Goal: Transaction & Acquisition: Book appointment/travel/reservation

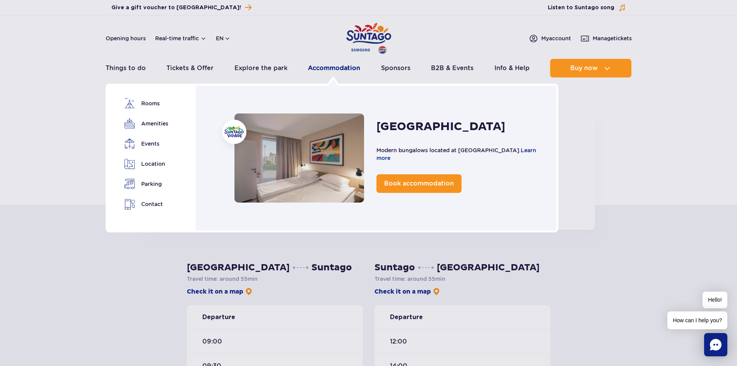
click at [339, 65] on link "Accommodation" at bounding box center [334, 68] width 52 height 19
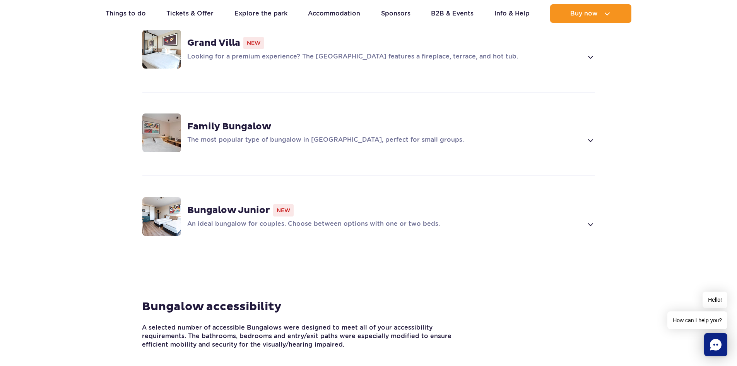
scroll to position [619, 0]
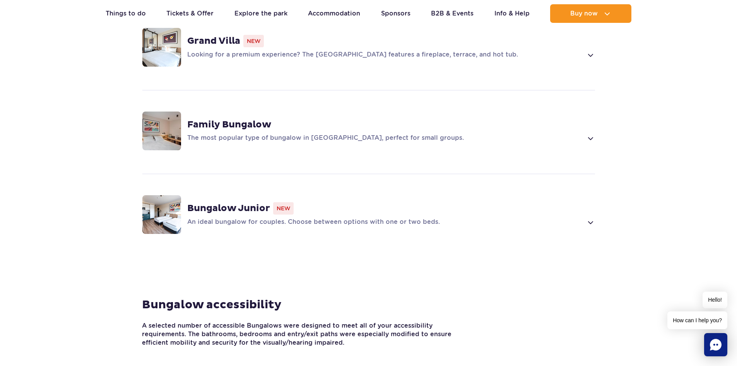
click at [244, 202] on strong "Bungalow Junior" at bounding box center [228, 208] width 83 height 12
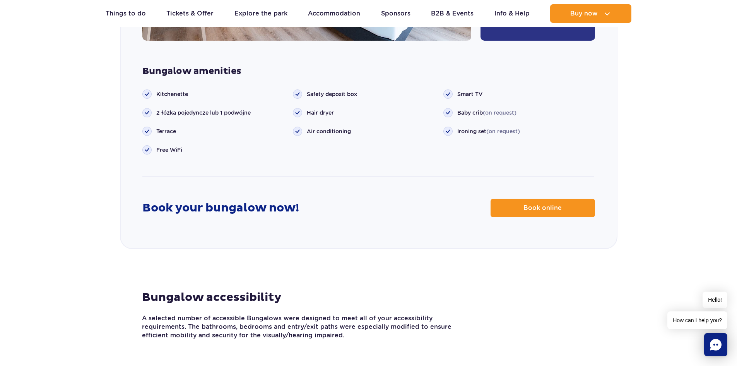
scroll to position [1054, 0]
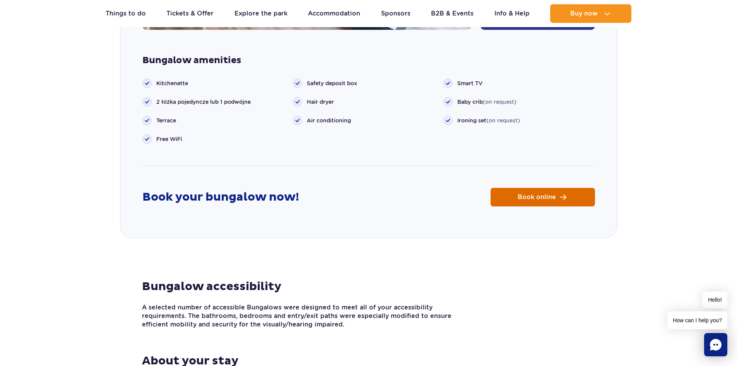
click at [546, 192] on link "Book online" at bounding box center [543, 197] width 104 height 19
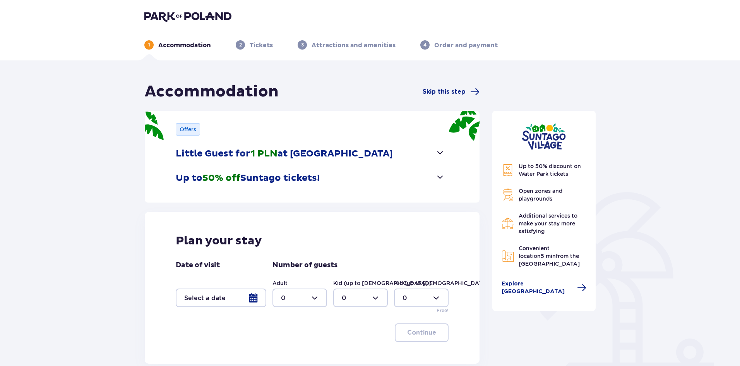
click at [250, 292] on div at bounding box center [221, 297] width 91 height 19
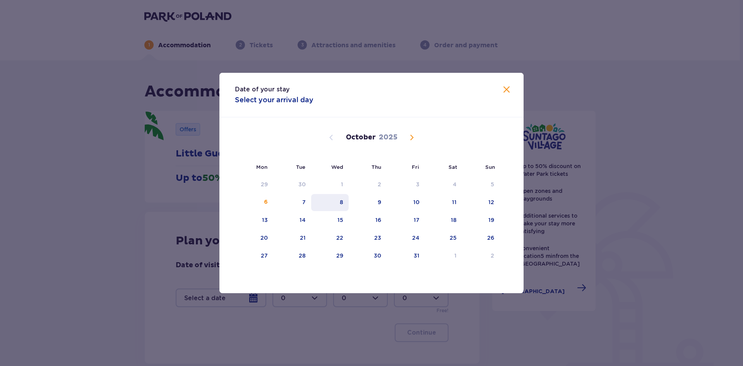
click at [346, 202] on div "8" at bounding box center [330, 202] width 38 height 17
click at [423, 203] on div "10" at bounding box center [406, 202] width 38 height 17
type input "08.10.25 - 10.10.25"
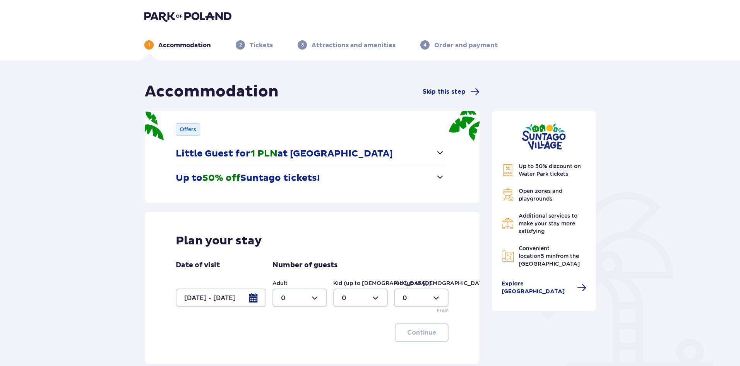
click at [312, 300] on div at bounding box center [299, 297] width 55 height 19
click at [308, 250] on div "2" at bounding box center [300, 254] width 38 height 9
type input "2"
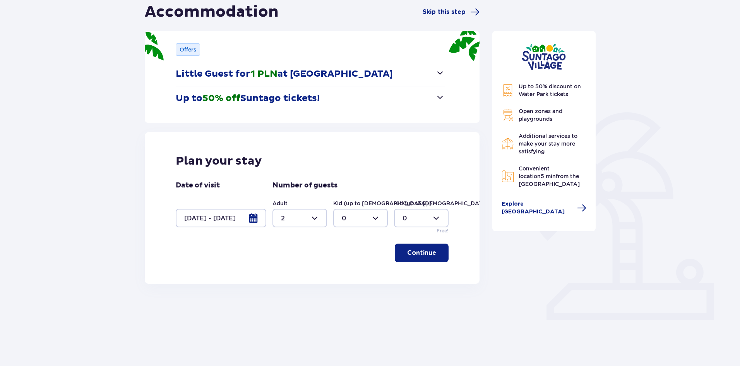
click at [416, 251] on p "Continue" at bounding box center [421, 252] width 29 height 9
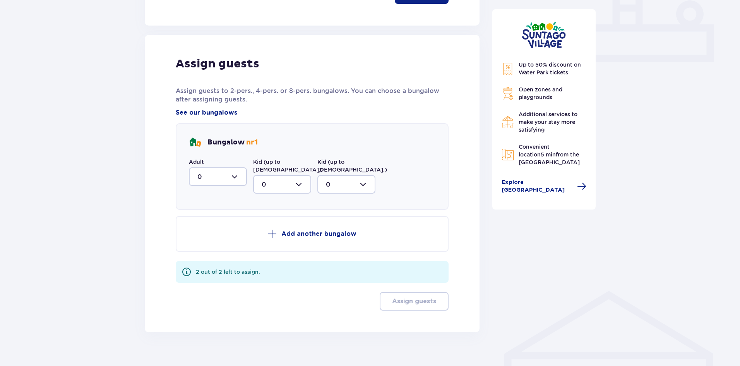
scroll to position [343, 0]
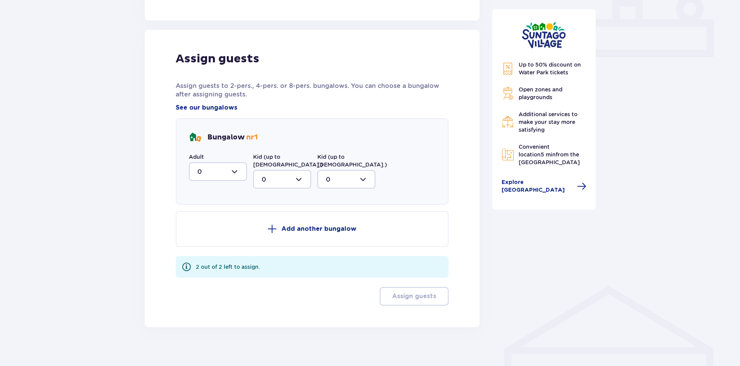
click at [233, 171] on div at bounding box center [218, 171] width 58 height 19
click at [218, 227] on div "2" at bounding box center [217, 227] width 41 height 9
type input "2"
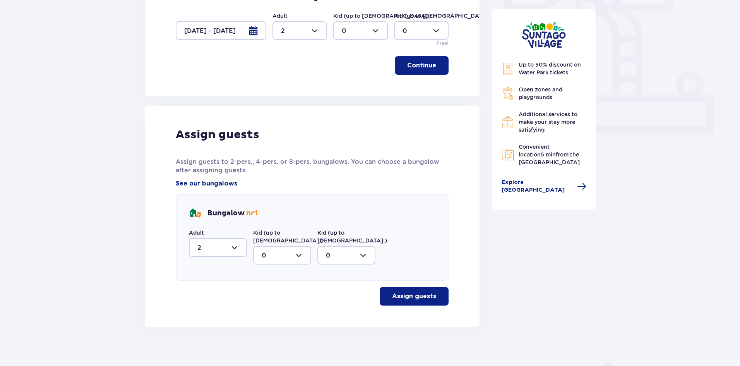
click at [438, 67] on span "button" at bounding box center [437, 65] width 9 height 9
click at [435, 291] on span "button" at bounding box center [437, 295] width 9 height 9
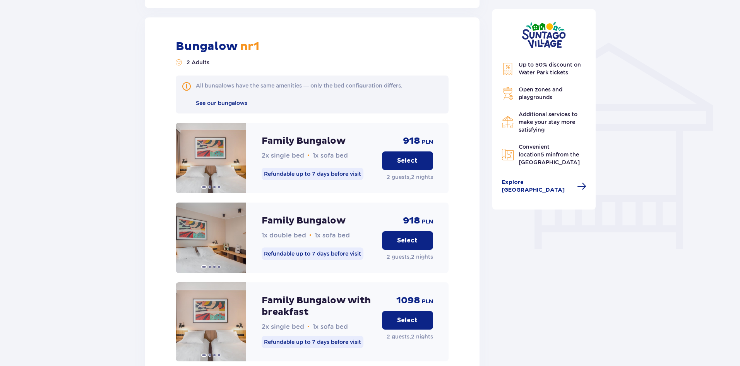
scroll to position [586, 0]
drag, startPoint x: 435, startPoint y: 284, endPoint x: 637, endPoint y: 229, distance: 208.8
click at [637, 229] on div "Accommodation Skip this step Offers Little Guest for 1 PLN at Suntago Village N…" at bounding box center [370, 3] width 740 height 1058
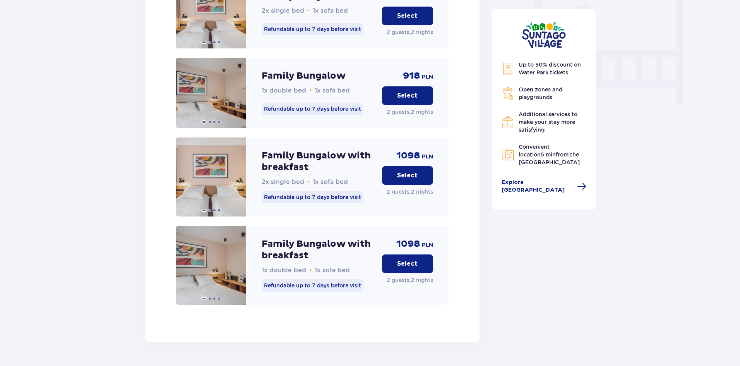
scroll to position [741, 0]
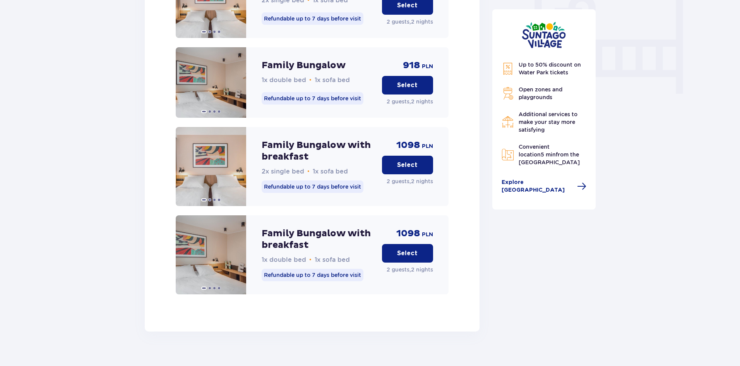
click at [418, 247] on button "Select" at bounding box center [407, 253] width 51 height 19
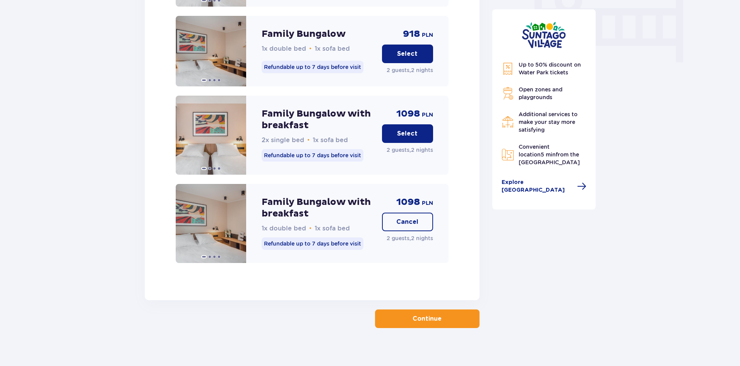
scroll to position [773, 0]
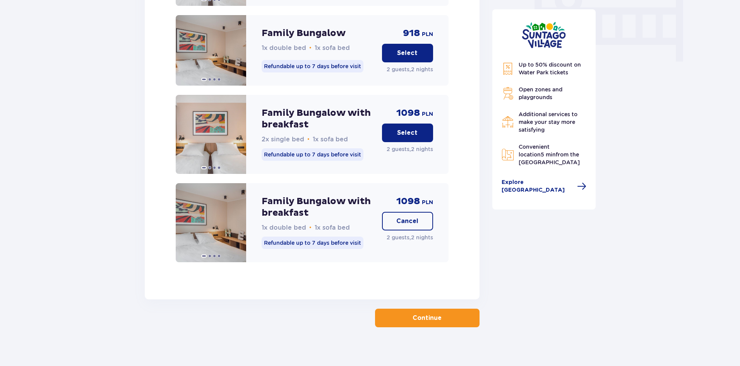
click at [423, 313] on p "Continue" at bounding box center [427, 317] width 29 height 9
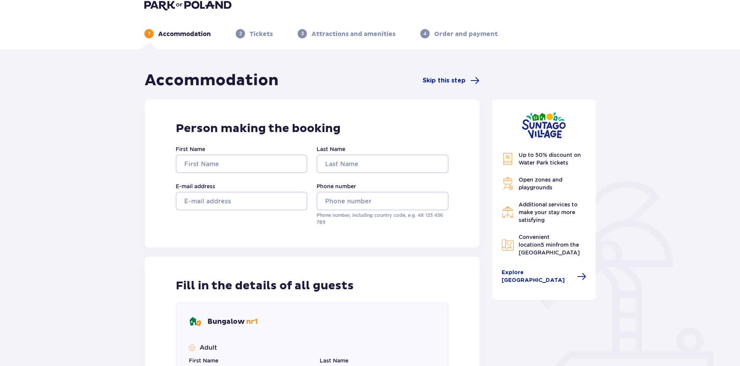
scroll to position [10, 0]
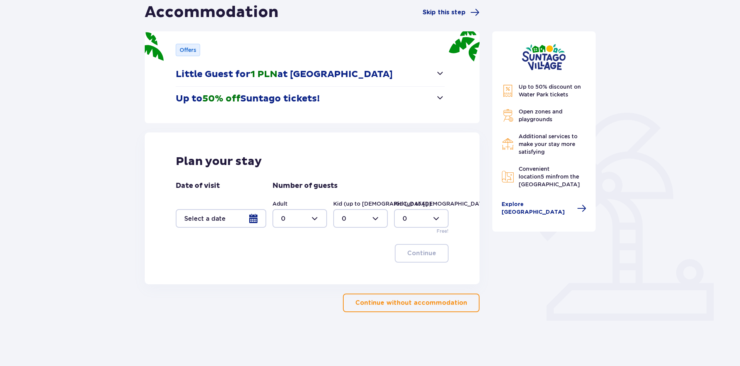
scroll to position [80, 0]
click at [252, 216] on div at bounding box center [221, 218] width 91 height 19
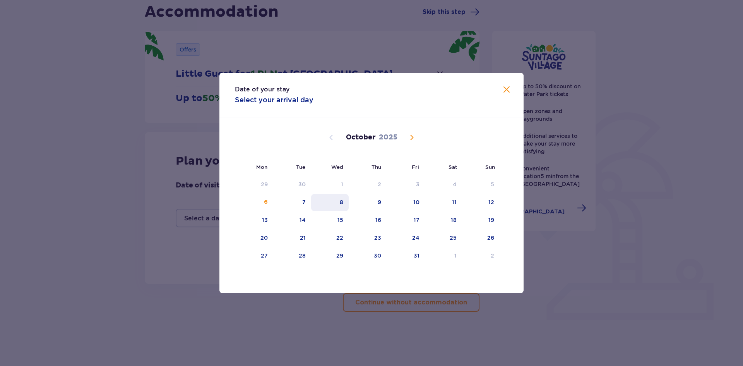
click at [347, 202] on div "8" at bounding box center [330, 202] width 38 height 17
click at [412, 202] on div "10" at bounding box center [406, 202] width 38 height 17
type input "08.10.25 - 10.10.25"
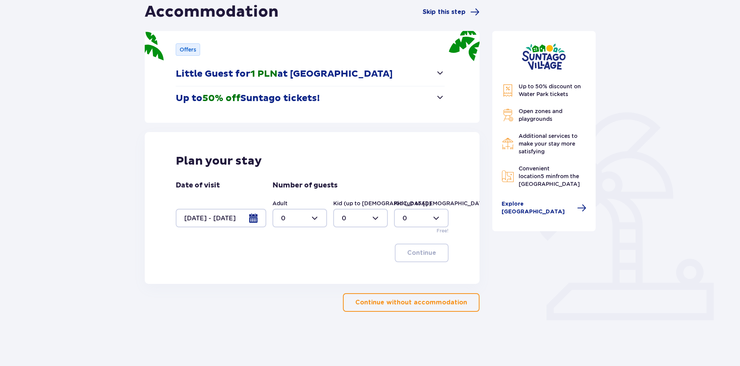
click at [322, 216] on div at bounding box center [299, 218] width 55 height 19
click at [291, 270] on div "2" at bounding box center [300, 274] width 38 height 9
type input "2"
click at [418, 253] on p "Continue" at bounding box center [421, 252] width 29 height 9
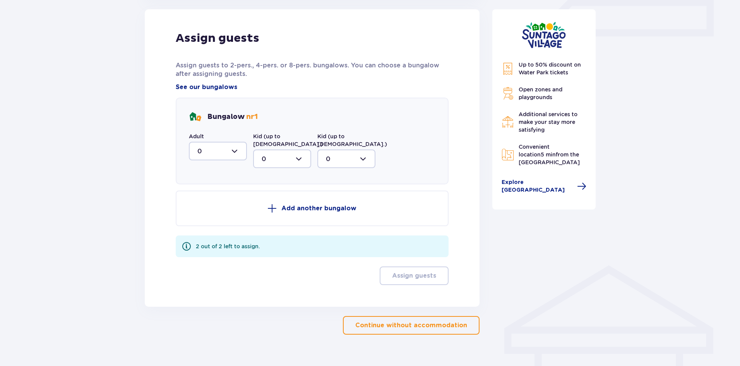
scroll to position [365, 0]
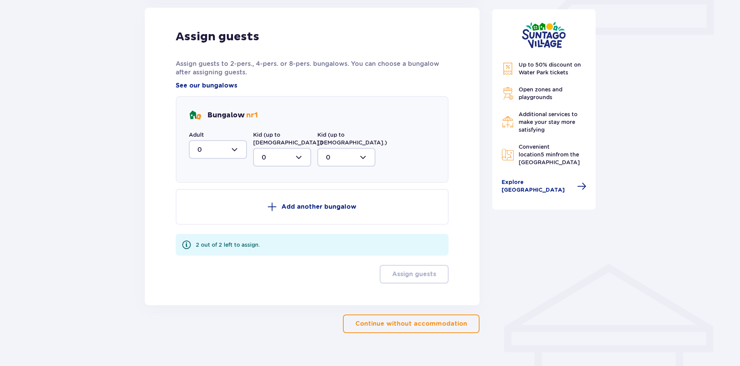
click at [240, 153] on div at bounding box center [218, 149] width 58 height 19
click at [226, 204] on div "2" at bounding box center [217, 205] width 41 height 9
type input "2"
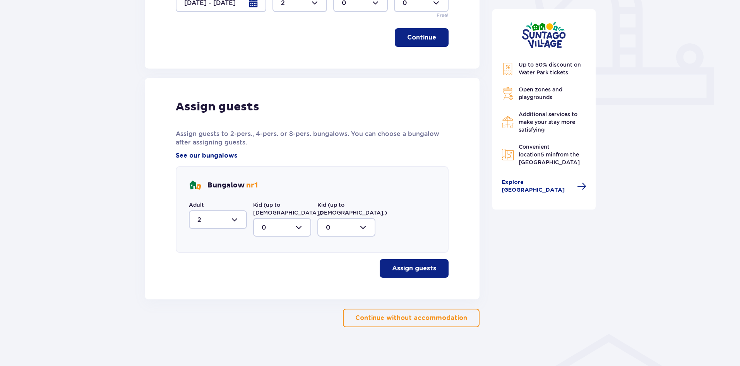
click at [395, 259] on button "Assign guests" at bounding box center [414, 268] width 69 height 19
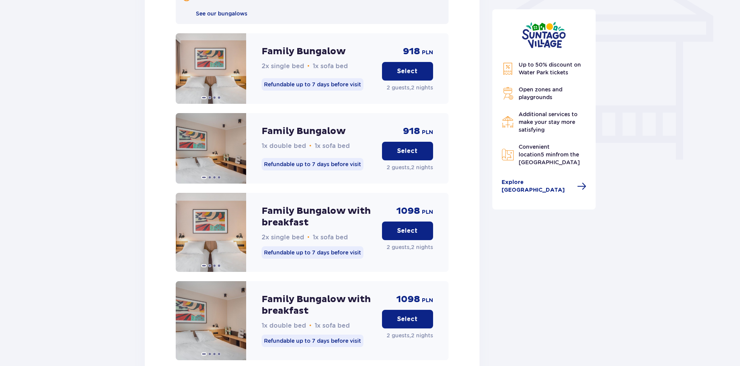
scroll to position [702, 0]
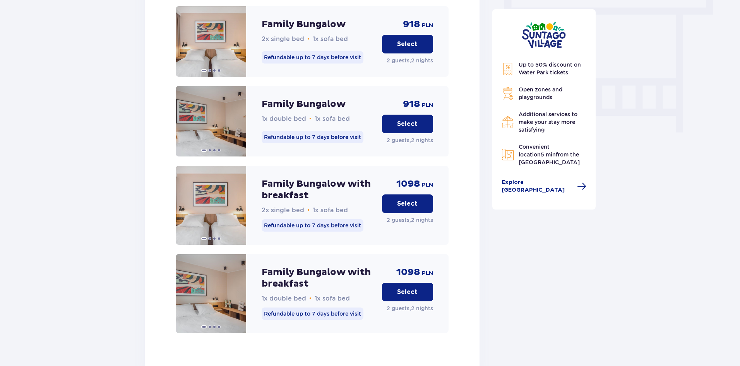
click at [411, 282] on button "Select" at bounding box center [407, 291] width 51 height 19
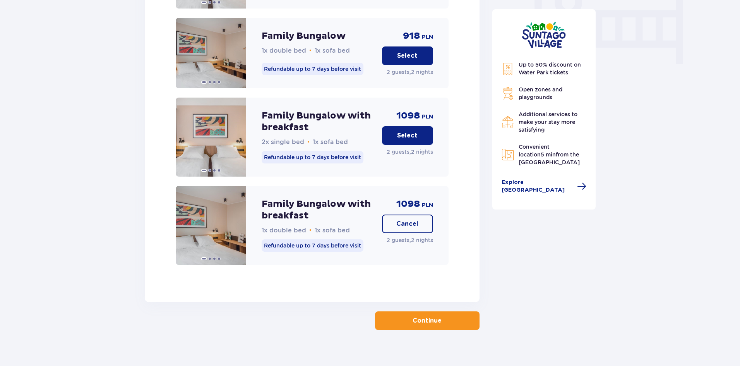
scroll to position [773, 0]
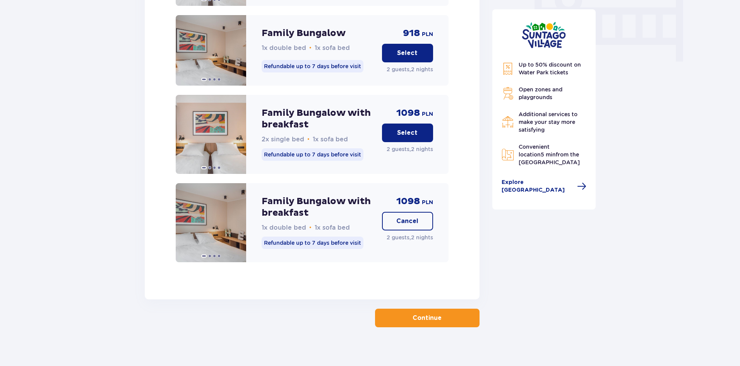
click at [431, 313] on p "Continue" at bounding box center [427, 317] width 29 height 9
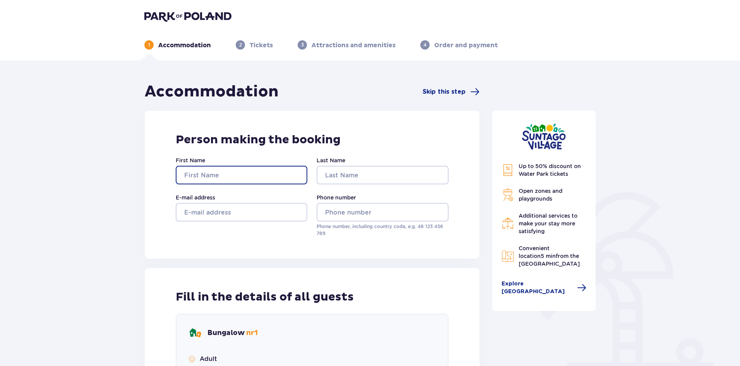
click at [249, 174] on input "First Name" at bounding box center [242, 175] width 132 height 19
type input "Anton"
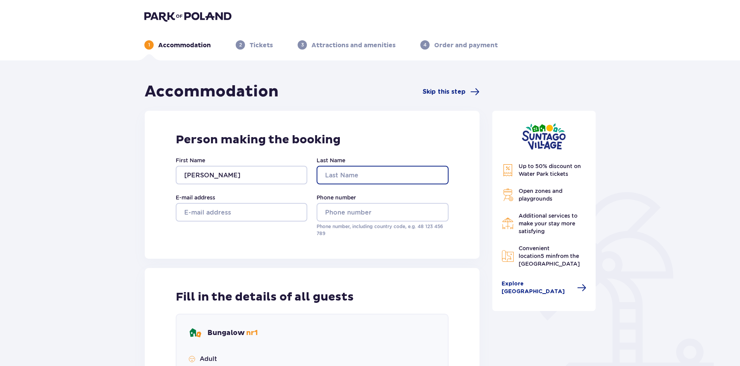
type input "Listinger"
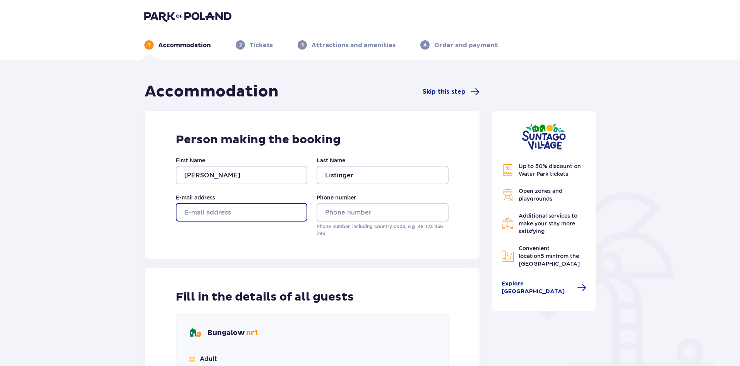
type input "antoxa.lee@gmail.com"
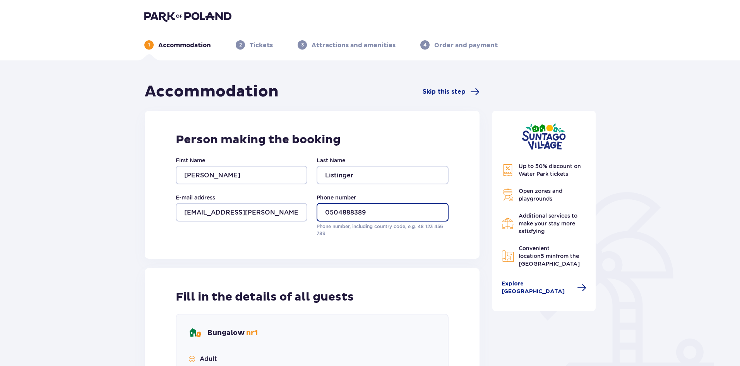
click at [330, 210] on input "0504888389" at bounding box center [383, 212] width 132 height 19
drag, startPoint x: 330, startPoint y: 212, endPoint x: 325, endPoint y: 212, distance: 5.0
click at [325, 212] on input "0504888389" at bounding box center [383, 212] width 132 height 19
type input "+972504888389"
click at [385, 253] on div "Person making the booking First Name Anton Last Name Listinger E-mail address a…" at bounding box center [312, 185] width 335 height 148
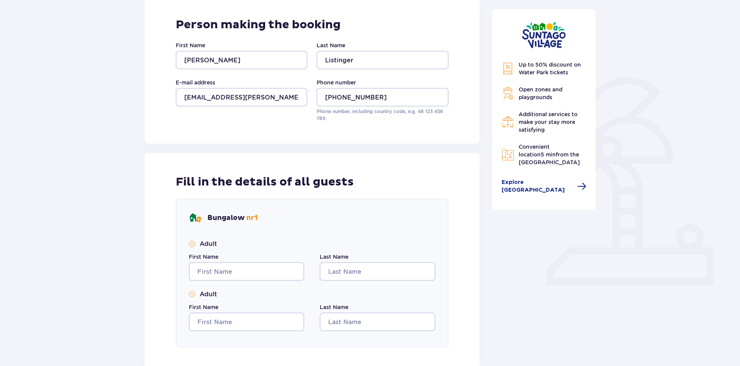
scroll to position [155, 0]
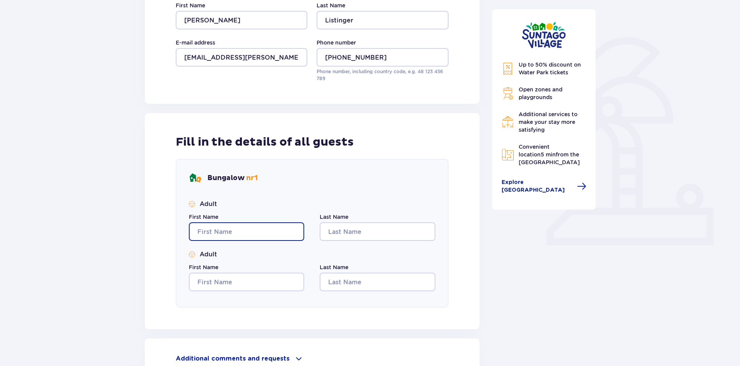
click at [249, 227] on input "First Name" at bounding box center [246, 231] width 115 height 19
click at [414, 123] on div "Fill in the details of all guests Bungalow nr 1 Adult First Name Last Name Adul…" at bounding box center [312, 221] width 335 height 216
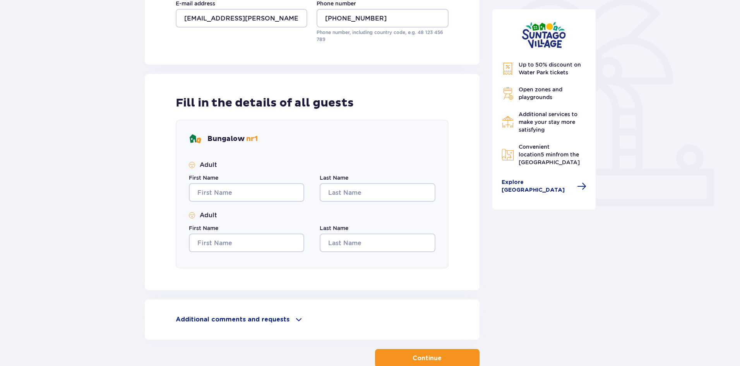
scroll to position [242, 0]
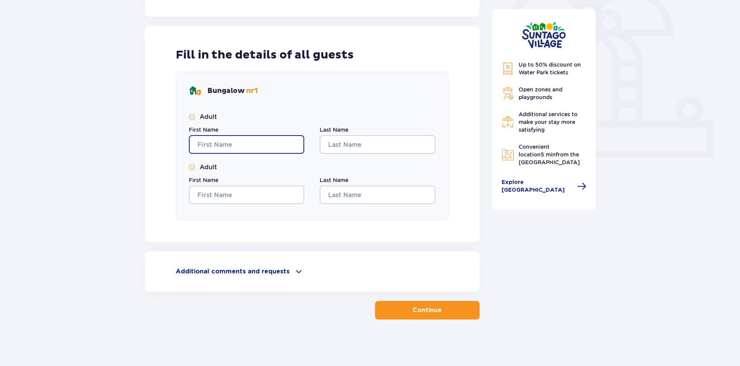
click at [248, 142] on input "First Name" at bounding box center [246, 144] width 115 height 19
type input "Anton"
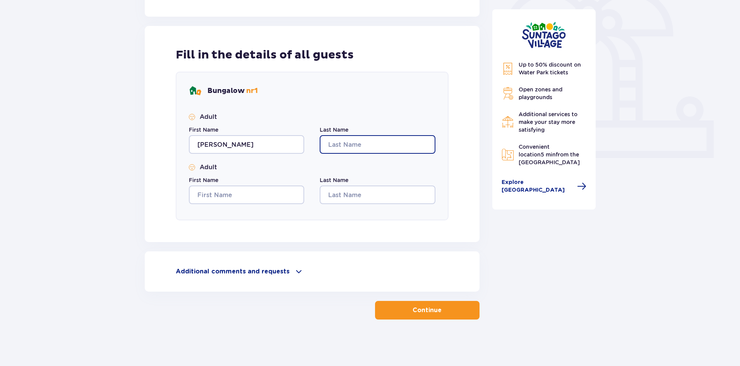
type input "Listinger"
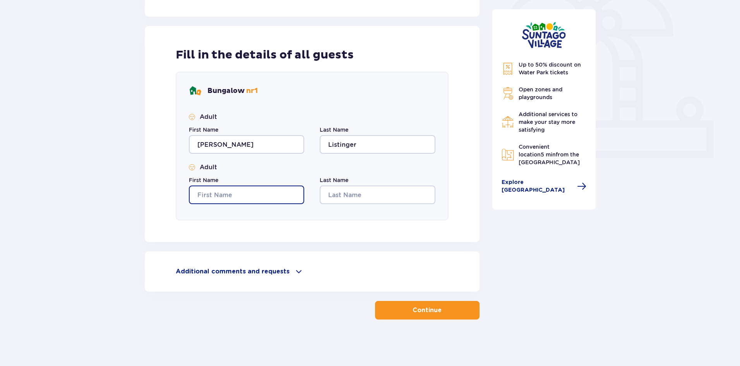
type input "Anton"
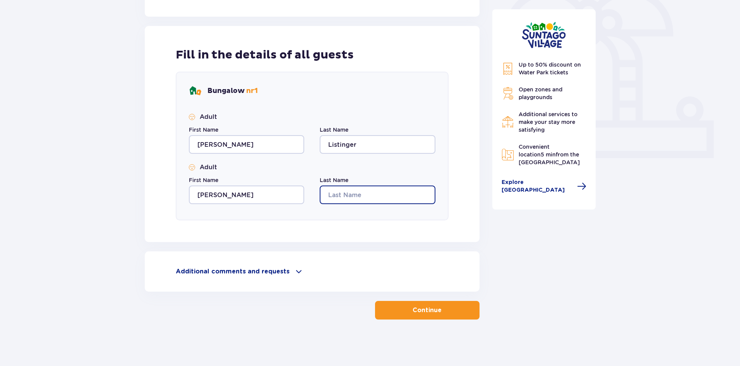
type input "Listinger"
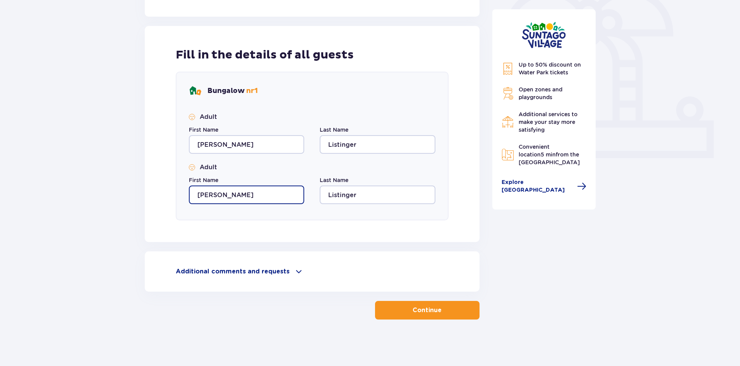
click at [253, 195] on input "Anton" at bounding box center [246, 194] width 115 height 19
type input "A"
type input "K"
drag, startPoint x: 260, startPoint y: 193, endPoint x: 215, endPoint y: 193, distance: 44.5
click at [215, 193] on input "Julia Kizelshtein" at bounding box center [246, 194] width 115 height 19
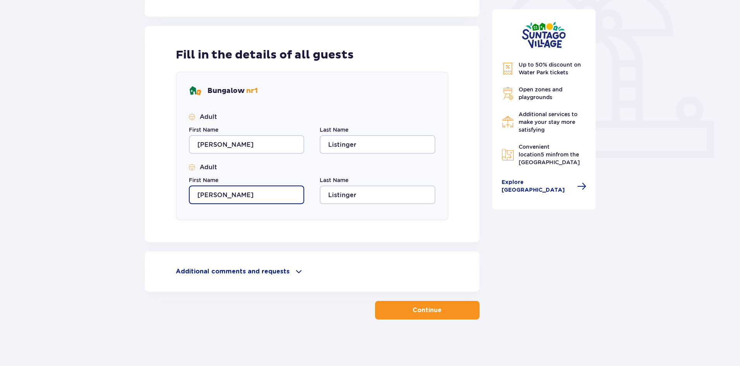
type input "Julia"
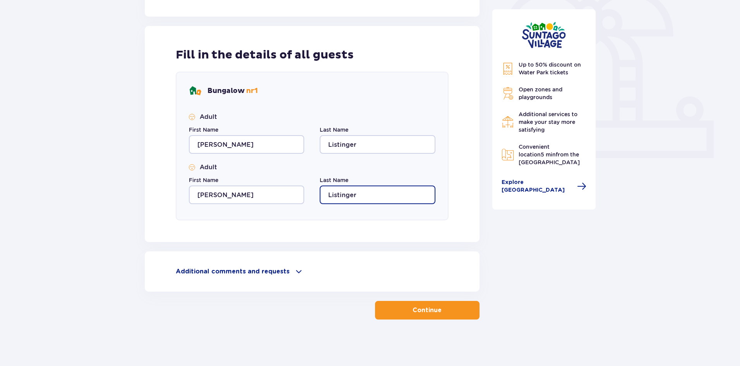
click at [362, 200] on input "Listinger" at bounding box center [377, 194] width 115 height 19
drag, startPoint x: 366, startPoint y: 195, endPoint x: 313, endPoint y: 197, distance: 52.6
click at [313, 197] on div "First Name Julia Last Name Listinger" at bounding box center [312, 190] width 246 height 28
paste input "Kizelshtein"
type input "Kizelshtein"
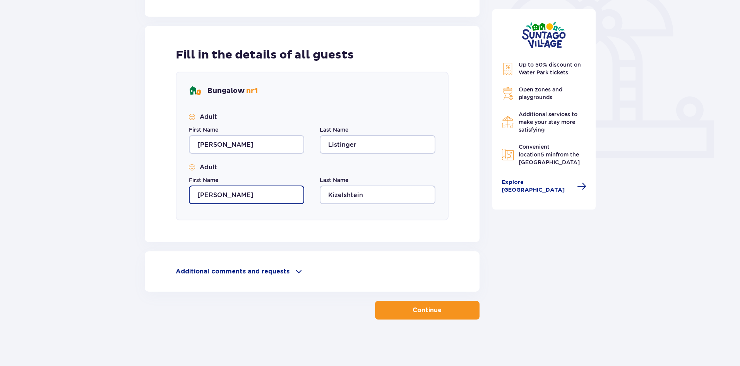
click at [263, 199] on input "Julia" at bounding box center [246, 194] width 115 height 19
type input "Julia"
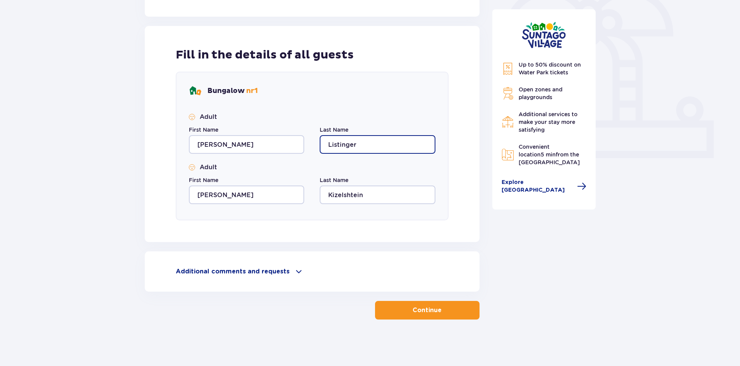
click at [381, 145] on input "Listinger" at bounding box center [377, 144] width 115 height 19
click at [328, 217] on div "Bungalow nr 1 Adult First Name Anton Last Name Listinger Adult First Name Julia…" at bounding box center [312, 146] width 273 height 149
click at [427, 309] on p "Continue" at bounding box center [427, 310] width 29 height 9
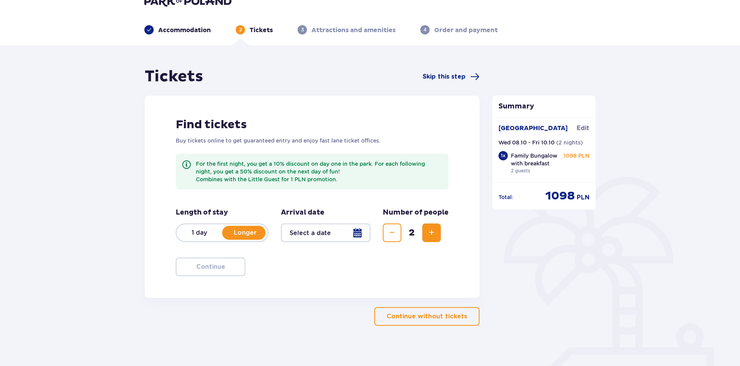
scroll to position [28, 0]
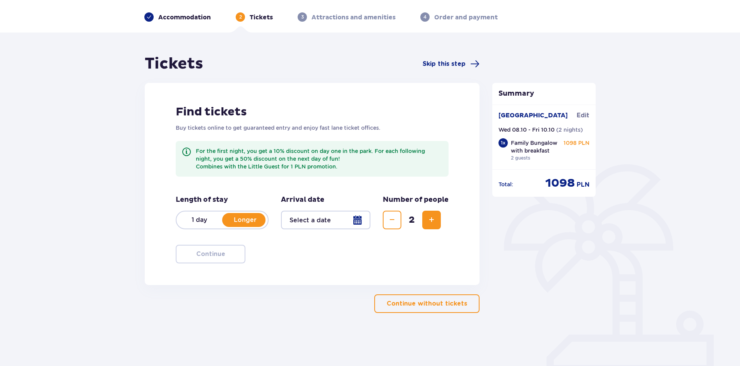
click at [248, 219] on p "Longer" at bounding box center [245, 220] width 46 height 9
click at [261, 221] on p "Longer" at bounding box center [245, 220] width 46 height 9
click at [358, 221] on div at bounding box center [325, 220] width 89 height 19
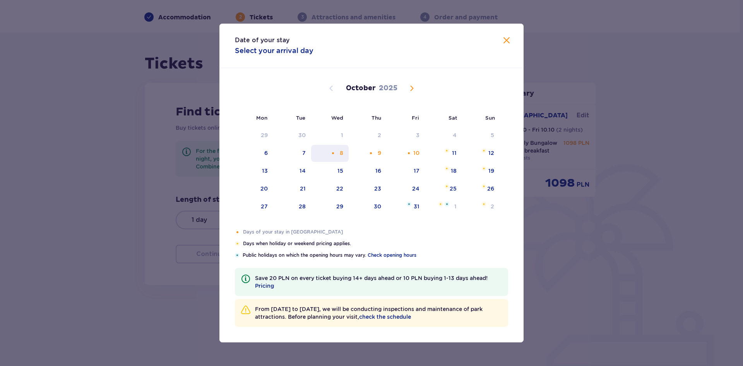
click at [341, 152] on div "8" at bounding box center [341, 153] width 3 height 8
click at [418, 153] on div "10" at bounding box center [416, 153] width 6 height 8
type input "08.10.25 - 10.10.25"
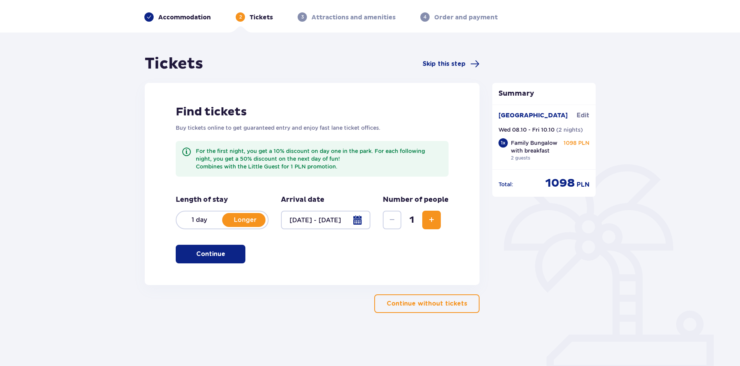
click at [435, 216] on span "Increase" at bounding box center [431, 219] width 9 height 9
click at [222, 250] on span "button" at bounding box center [226, 253] width 9 height 9
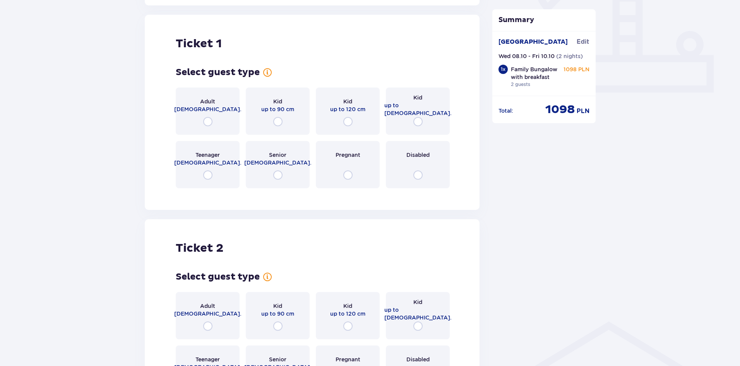
scroll to position [313, 0]
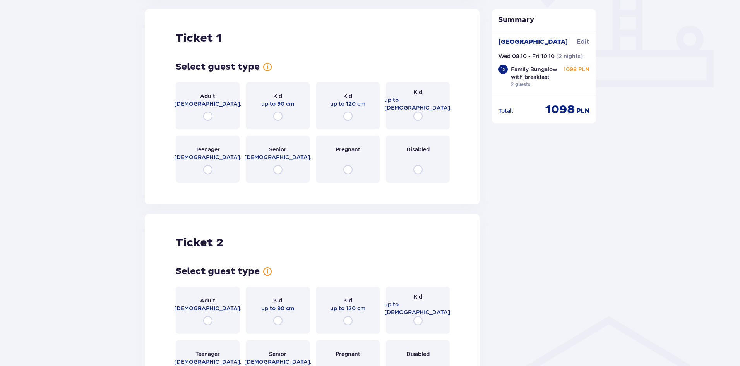
click at [204, 115] on input "radio" at bounding box center [207, 115] width 9 height 9
radio input "true"
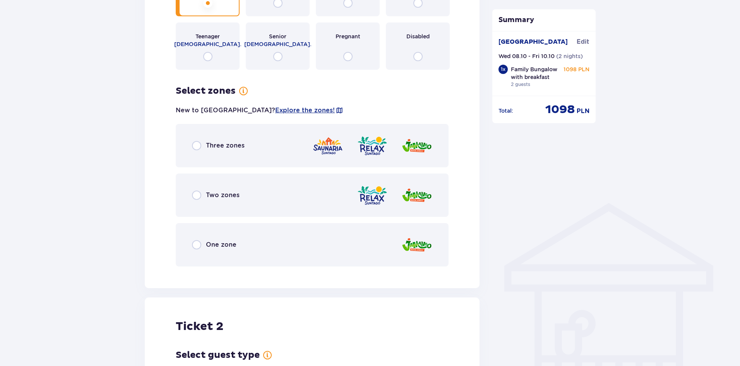
scroll to position [424, 0]
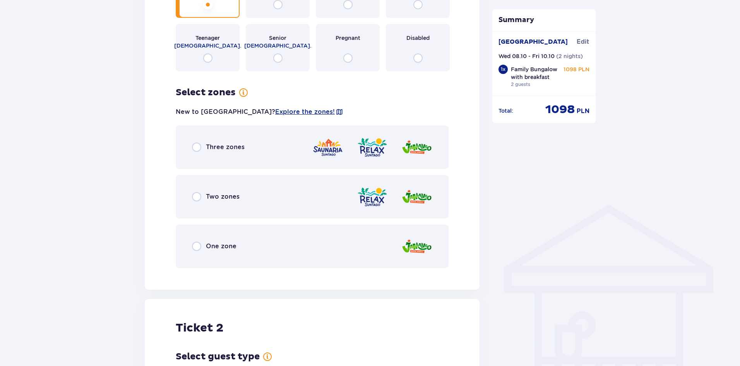
click at [197, 145] on input "radio" at bounding box center [196, 146] width 9 height 9
radio input "true"
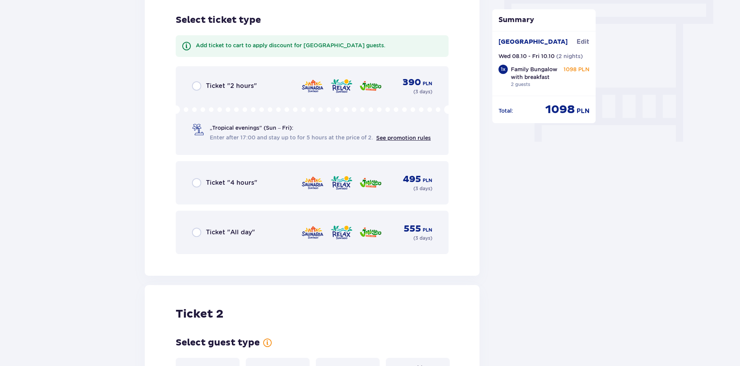
scroll to position [698, 0]
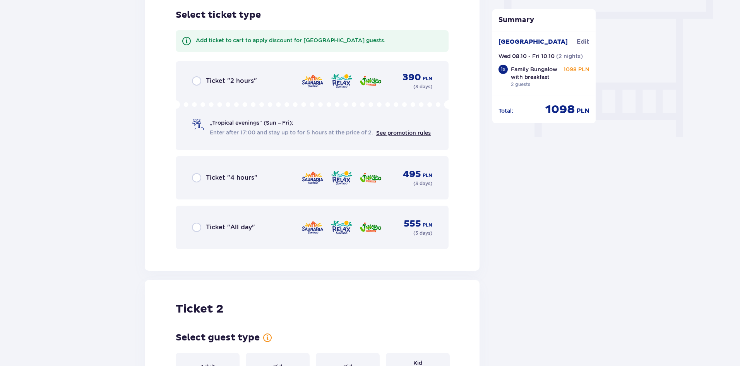
click at [193, 227] on input "radio" at bounding box center [196, 227] width 9 height 9
radio input "true"
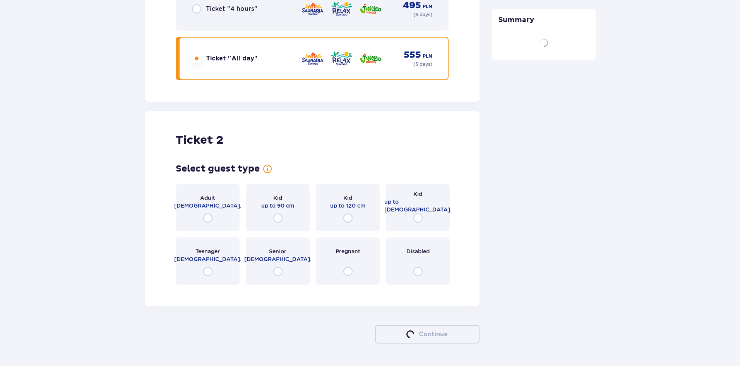
scroll to position [891, 0]
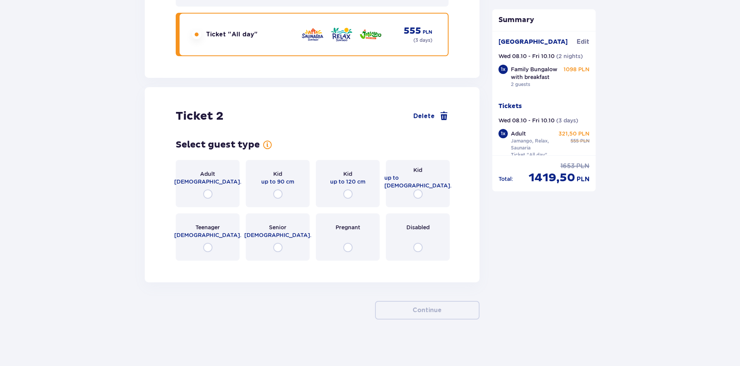
click at [208, 195] on input "radio" at bounding box center [207, 193] width 9 height 9
radio input "true"
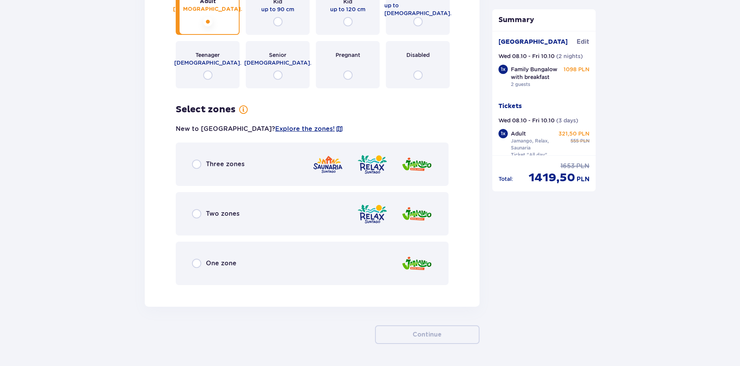
scroll to position [1087, 0]
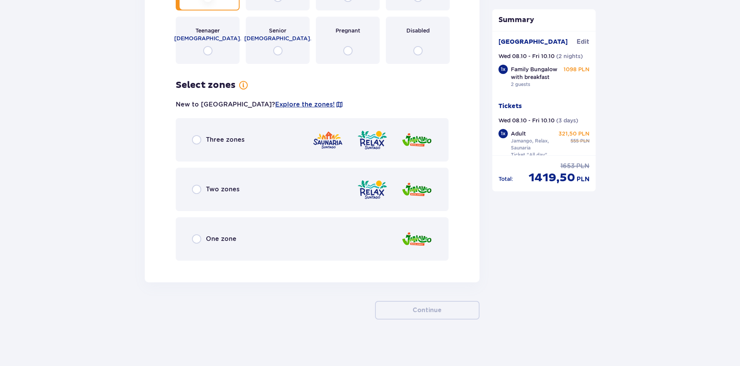
click at [196, 143] on input "radio" at bounding box center [196, 139] width 9 height 9
radio input "true"
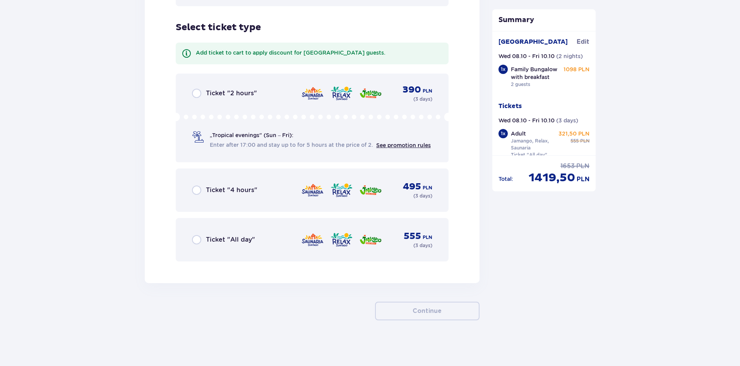
scroll to position [1342, 0]
click at [198, 240] on input "radio" at bounding box center [196, 238] width 9 height 9
radio input "true"
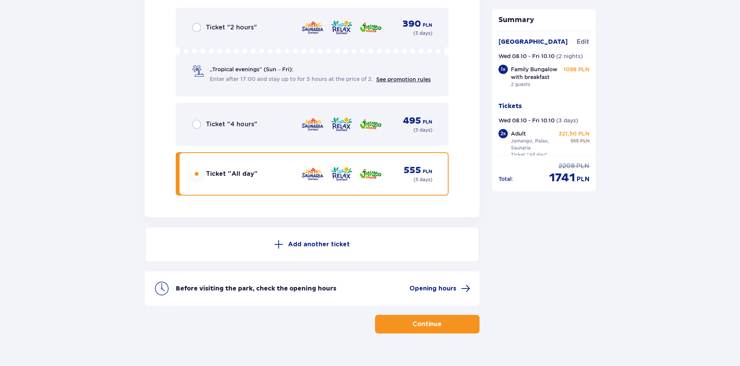
scroll to position [1421, 0]
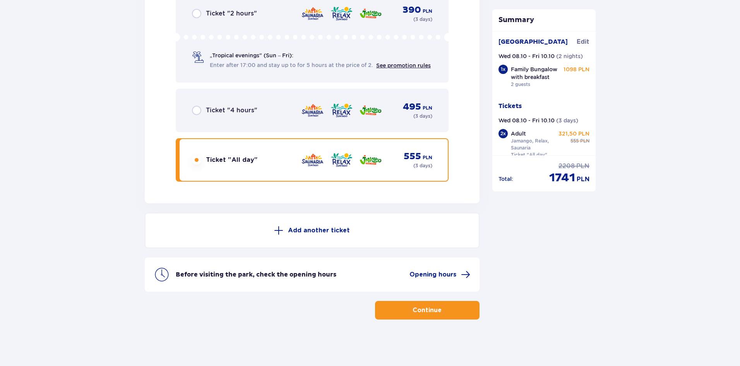
click at [428, 306] on p "Continue" at bounding box center [427, 310] width 29 height 9
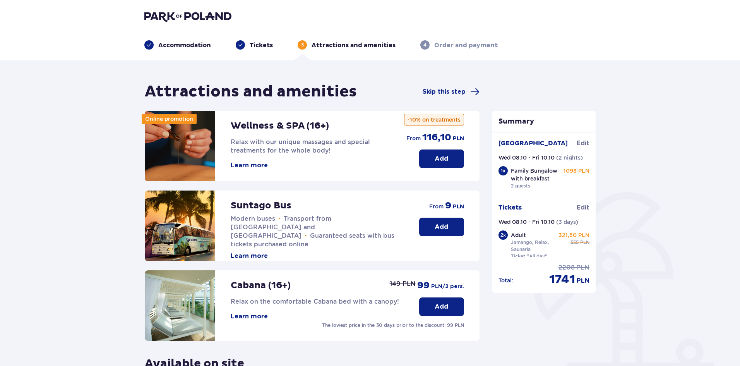
click at [443, 230] on p "Add" at bounding box center [442, 227] width 14 height 9
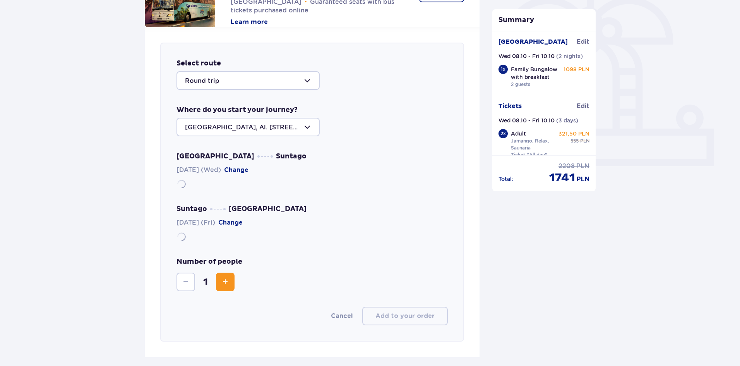
scroll to position [267, 0]
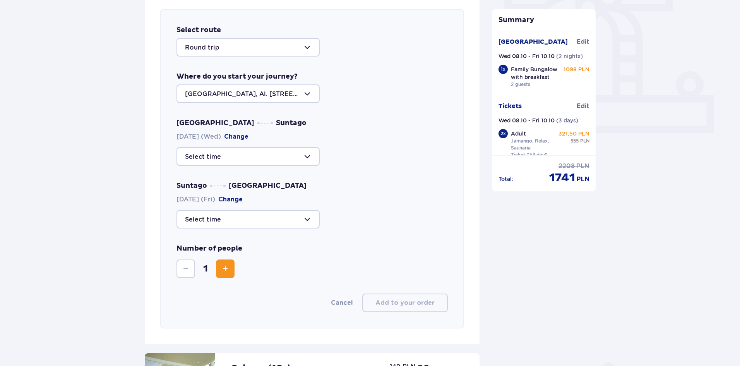
click at [269, 154] on div at bounding box center [247, 156] width 143 height 19
click at [217, 180] on p "36 seats available" at bounding box center [236, 180] width 56 height 9
type input "09:00"
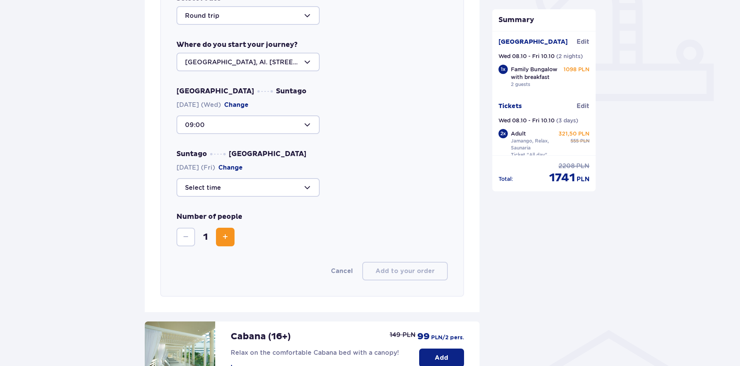
scroll to position [344, 0]
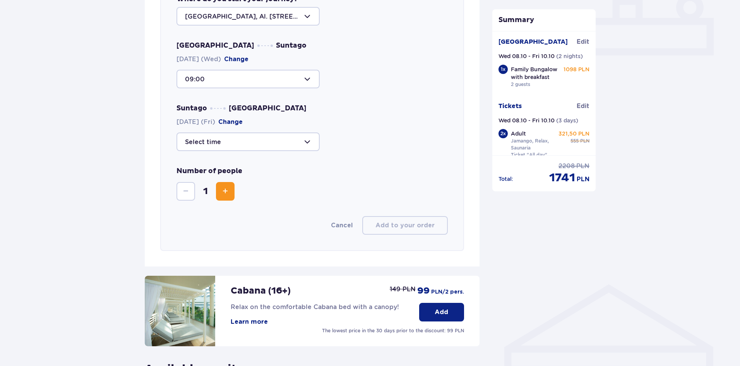
click at [266, 135] on div at bounding box center [247, 141] width 143 height 19
click at [200, 216] on p "22:15" at bounding box center [195, 217] width 20 height 9
type input "22:15"
drag, startPoint x: 194, startPoint y: 226, endPoint x: 205, endPoint y: 225, distance: 11.7
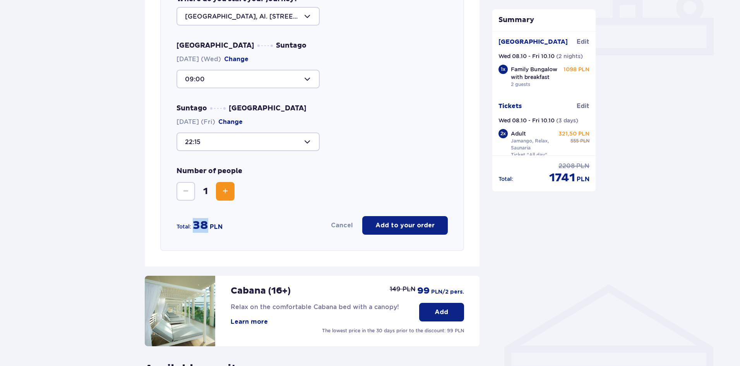
click at [205, 225] on span "38" at bounding box center [200, 225] width 15 height 15
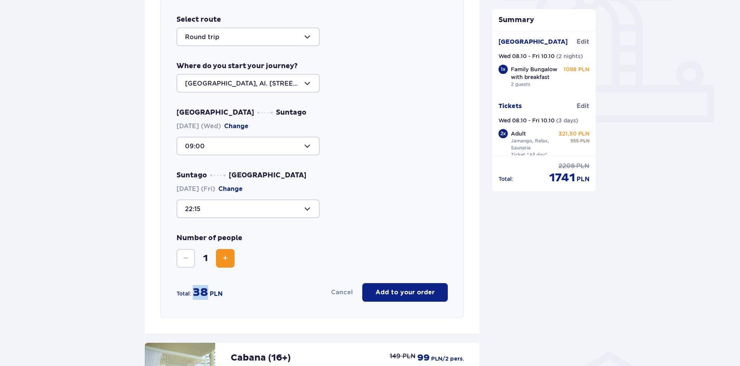
scroll to position [267, 0]
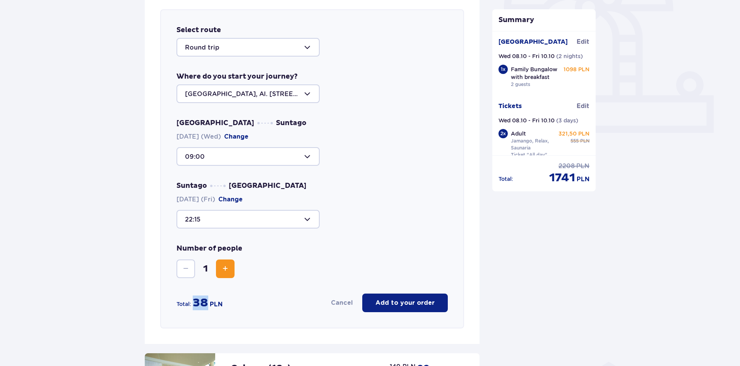
click at [223, 268] on span "Increase" at bounding box center [225, 268] width 9 height 9
click at [189, 269] on span "Decrease" at bounding box center [185, 268] width 9 height 9
click at [227, 269] on span "Increase" at bounding box center [225, 268] width 9 height 9
drag, startPoint x: 192, startPoint y: 298, endPoint x: 205, endPoint y: 300, distance: 12.4
click at [205, 300] on div "Total: 76 PLN" at bounding box center [198, 302] width 45 height 15
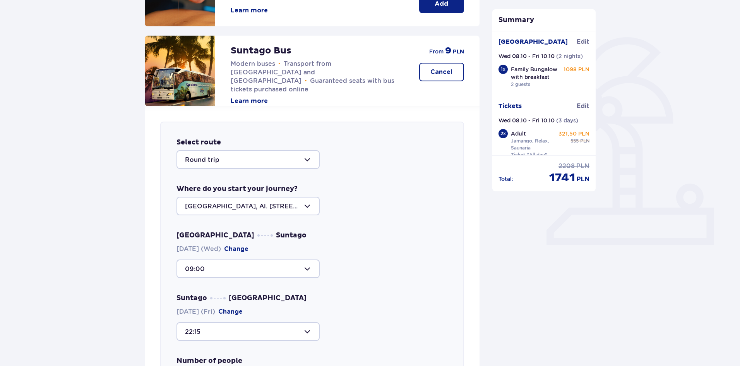
scroll to position [310, 0]
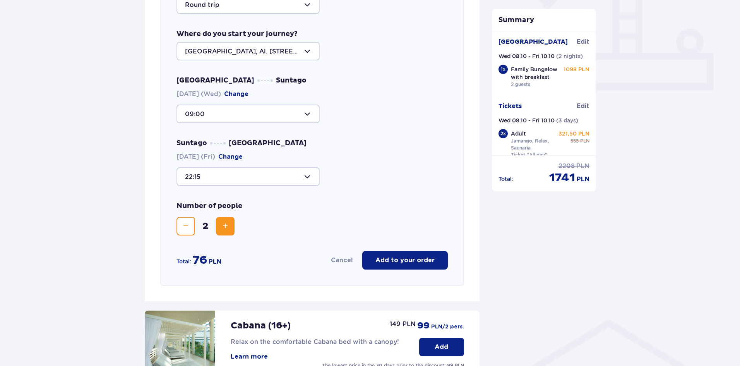
click at [302, 178] on div at bounding box center [247, 176] width 143 height 19
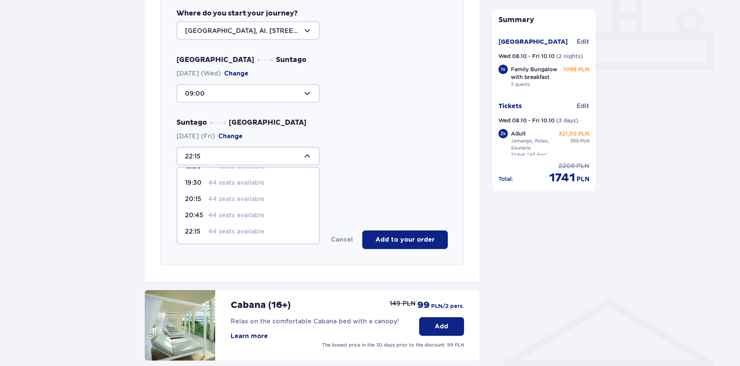
scroll to position [348, 0]
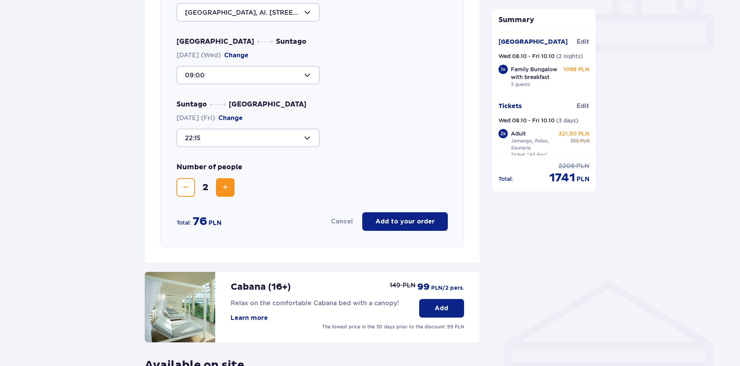
click at [354, 147] on div "22:15" at bounding box center [311, 137] width 271 height 19
click at [263, 136] on div at bounding box center [247, 137] width 143 height 19
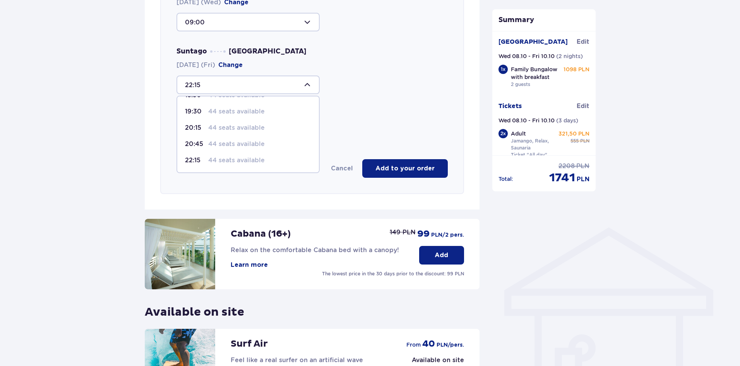
scroll to position [464, 0]
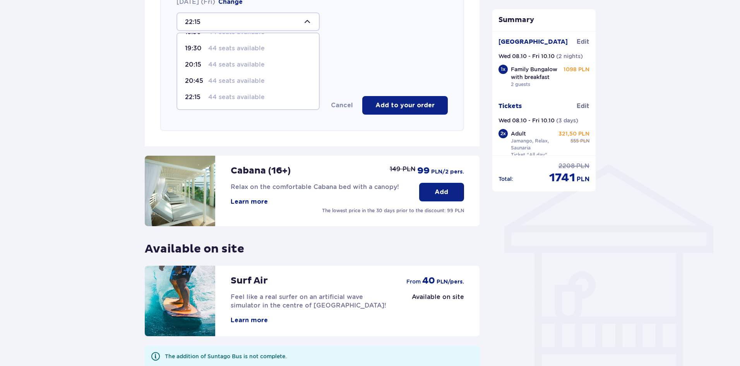
click at [213, 99] on p "44 seats available" at bounding box center [236, 97] width 56 height 9
click at [370, 55] on div "Number of people 2" at bounding box center [311, 63] width 271 height 34
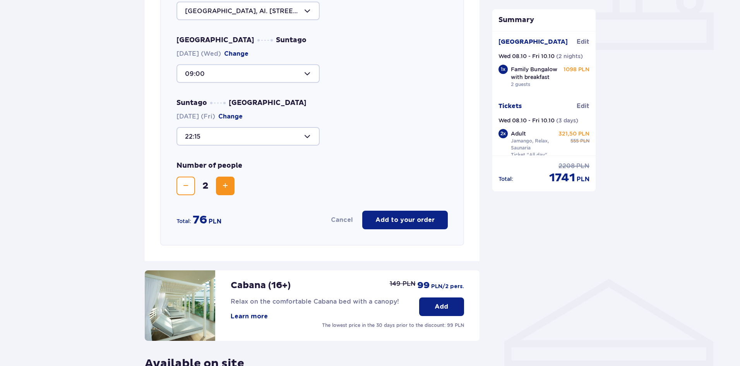
scroll to position [348, 0]
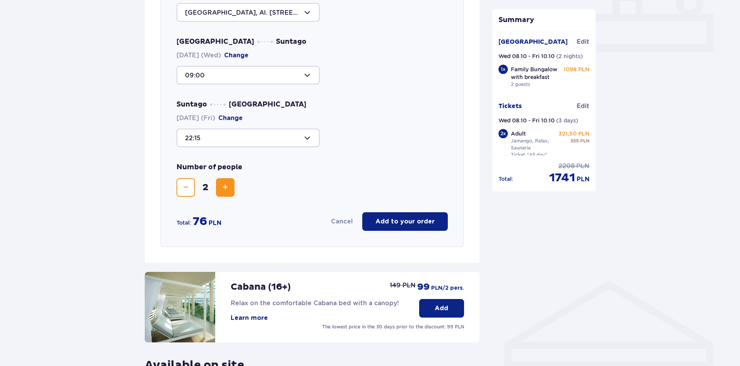
click at [397, 216] on button "Add to your order" at bounding box center [405, 221] width 86 height 19
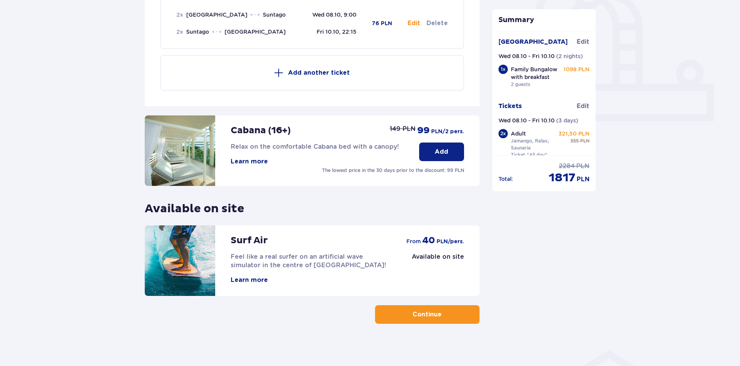
scroll to position [283, 0]
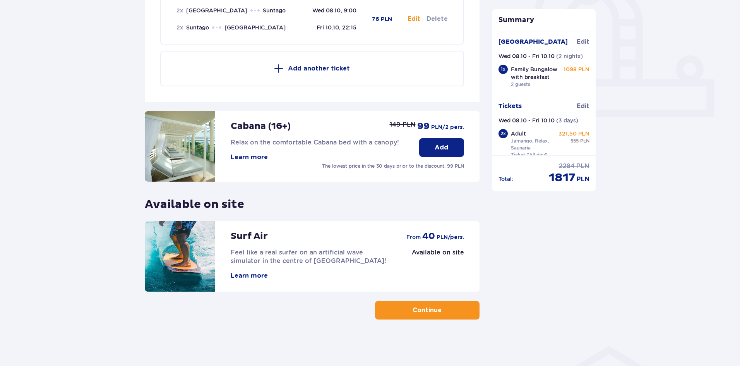
click at [431, 312] on p "Continue" at bounding box center [427, 310] width 29 height 9
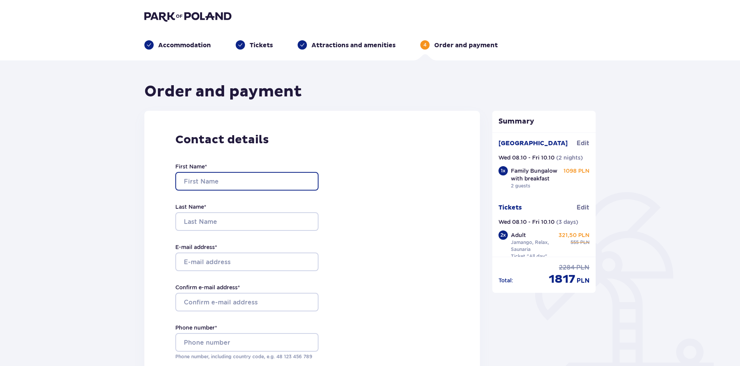
click at [236, 181] on input "First Name *" at bounding box center [246, 181] width 143 height 19
click at [229, 180] on input "First Name *" at bounding box center [246, 181] width 143 height 19
type input "Anton"
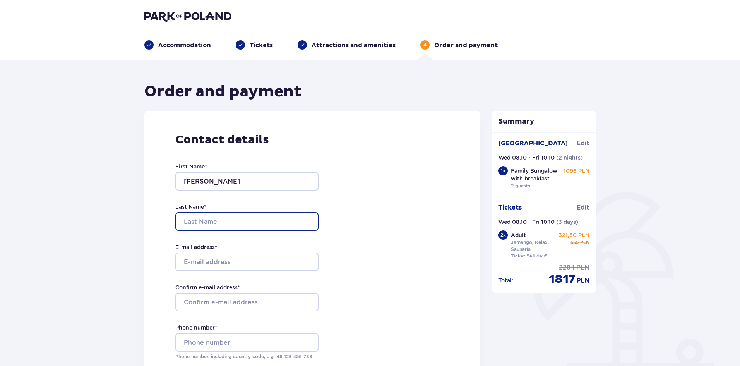
type input "Listinger"
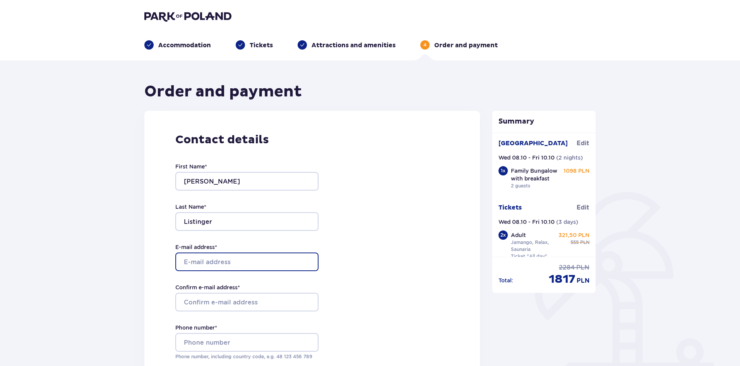
type input "antoxa.lee@gmail.com"
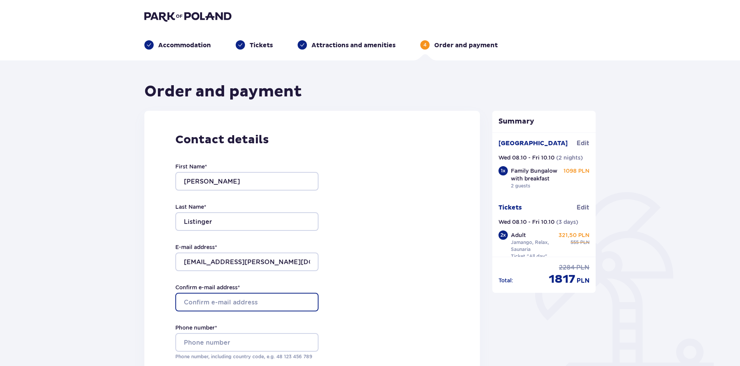
type input "antoxa.lee@gmail.com"
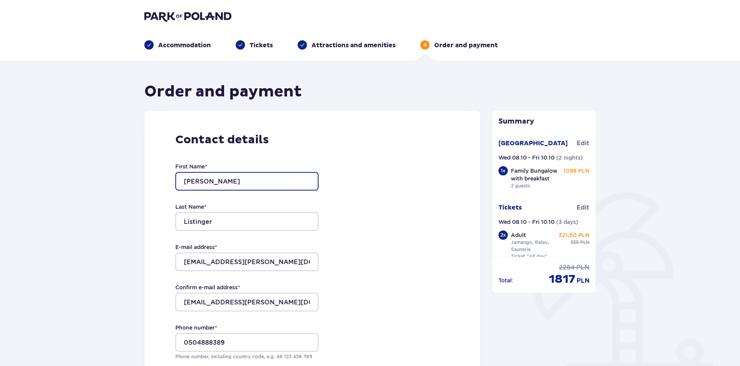
click at [227, 187] on input "Anton" at bounding box center [246, 181] width 143 height 19
click at [228, 181] on input "Anton" at bounding box center [246, 181] width 143 height 19
click at [430, 152] on div "Contact details First Name * Anton Last Name * Listinger E-mail address * antox…" at bounding box center [311, 273] width 335 height 325
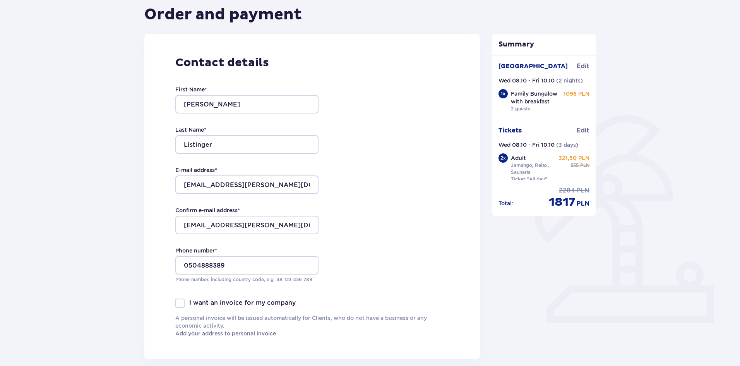
scroll to position [77, 0]
click at [192, 264] on input "0504888389" at bounding box center [246, 264] width 143 height 19
click at [184, 266] on input "0504888389" at bounding box center [246, 264] width 143 height 19
type input "+972504888389"
click at [359, 179] on div "Contact details First Name * Anton Last Name * Listinger E-mail address * antox…" at bounding box center [311, 195] width 335 height 325
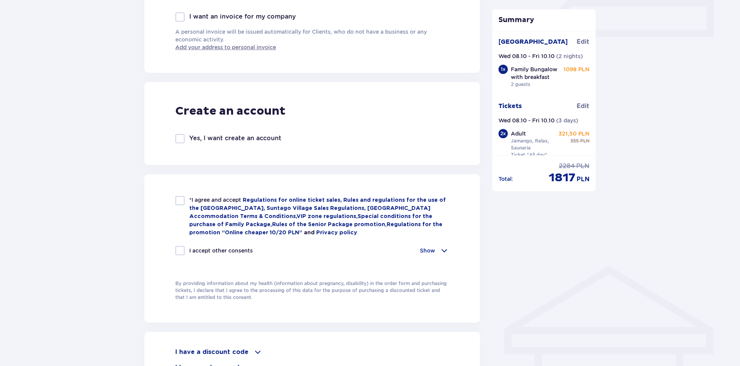
scroll to position [387, 0]
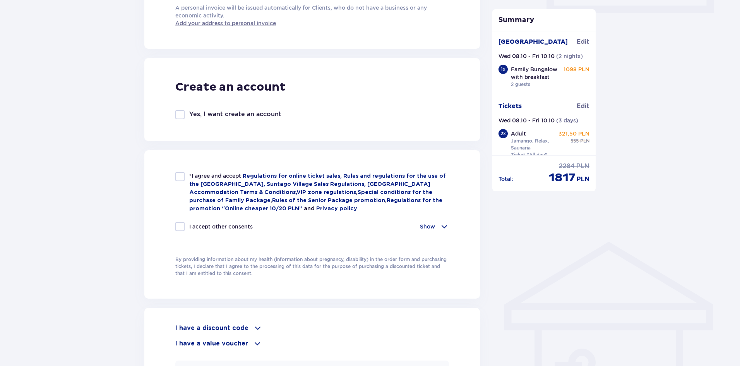
click at [178, 178] on div at bounding box center [179, 176] width 9 height 9
checkbox input "true"
click at [184, 226] on div at bounding box center [179, 226] width 9 height 9
checkbox input "true"
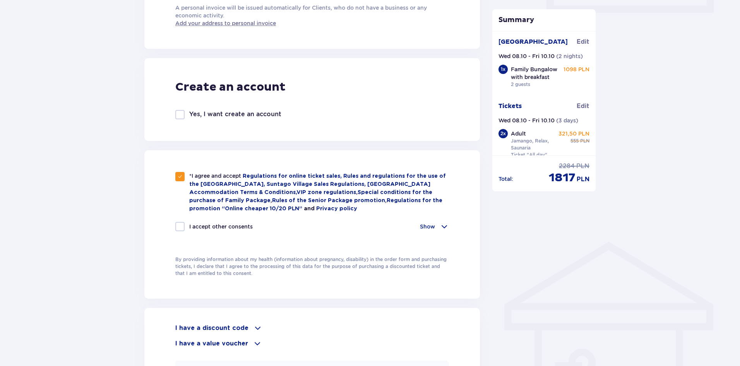
checkbox input "true"
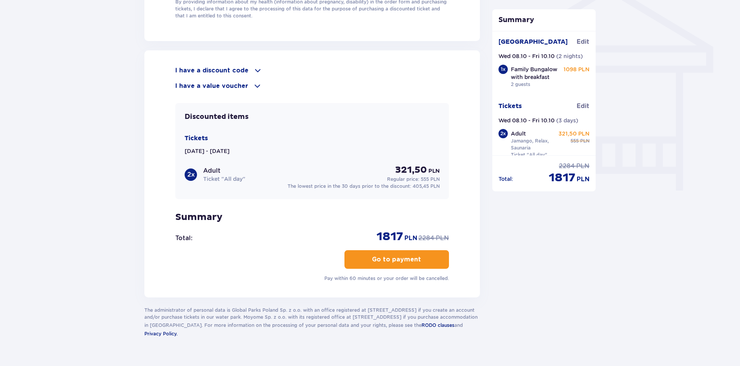
scroll to position [658, 0]
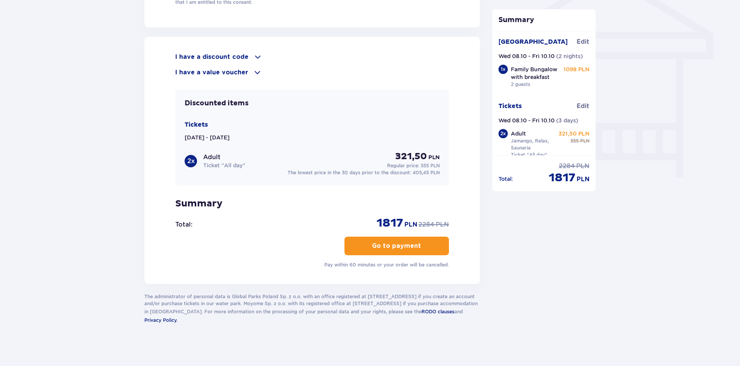
click at [398, 241] on p "Go to payment" at bounding box center [396, 245] width 49 height 9
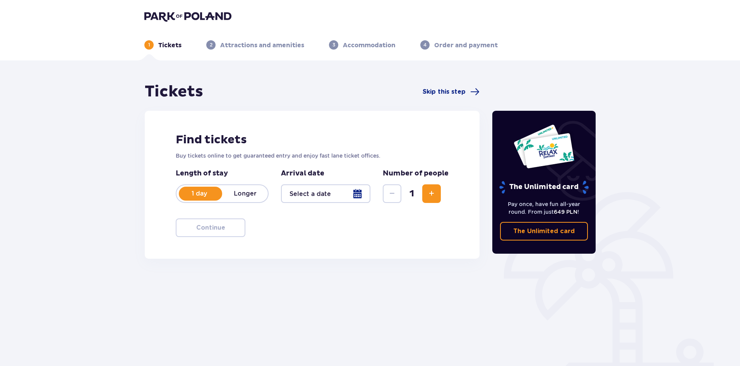
click at [239, 194] on p "Longer" at bounding box center [245, 193] width 46 height 9
click at [354, 194] on div at bounding box center [325, 193] width 89 height 19
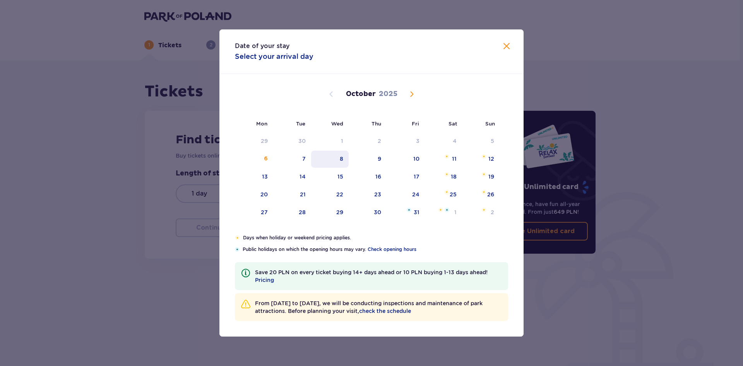
click at [346, 163] on div "8" at bounding box center [330, 159] width 38 height 17
click at [420, 163] on div "10" at bounding box center [406, 159] width 38 height 17
type input "08.10.25 - 10.10.25"
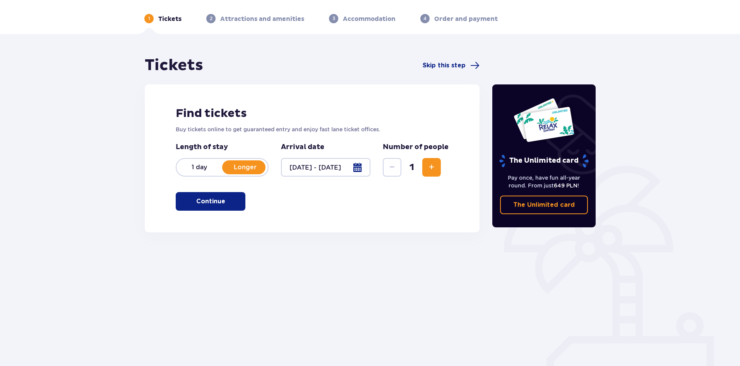
scroll to position [29, 0]
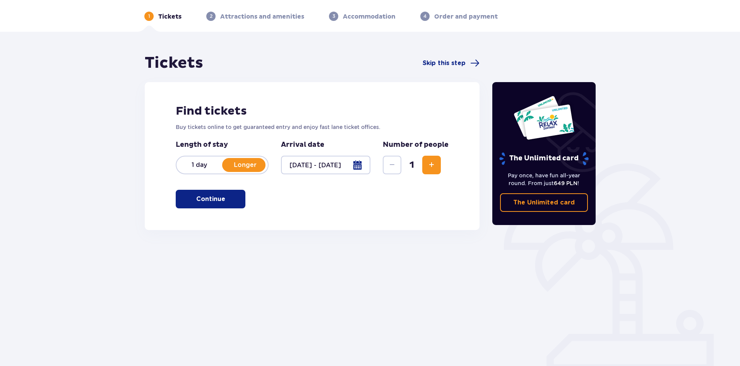
click at [431, 168] on span "Increase" at bounding box center [431, 164] width 9 height 9
click at [197, 200] on p "Continue" at bounding box center [210, 199] width 29 height 9
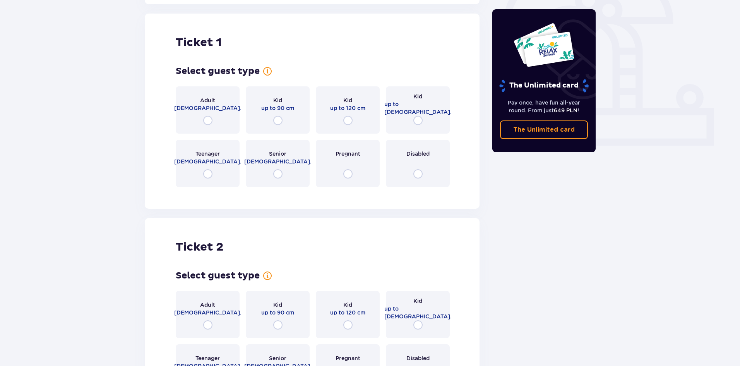
scroll to position [258, 0]
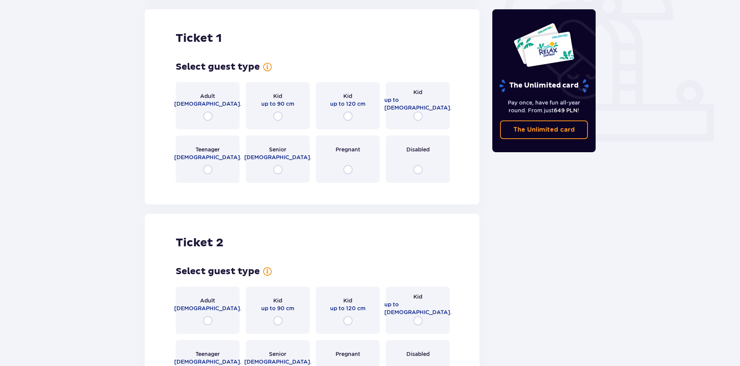
click at [212, 118] on div "Adult 18 - 65 y.o." at bounding box center [208, 105] width 64 height 47
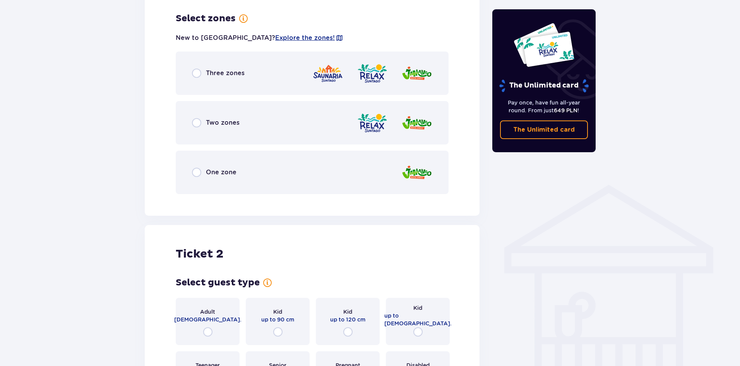
scroll to position [447, 0]
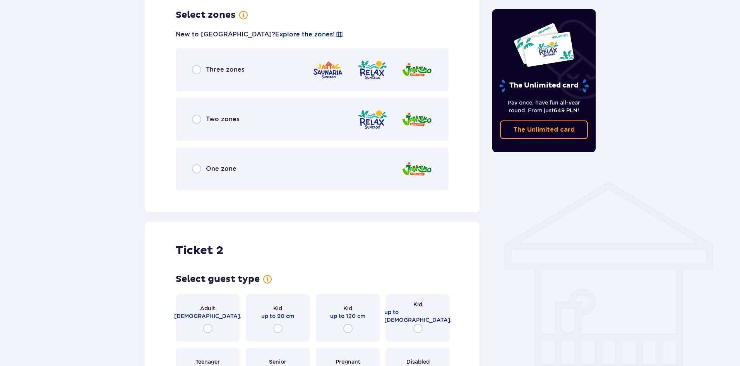
click at [199, 70] on input "radio" at bounding box center [196, 69] width 9 height 9
radio input "true"
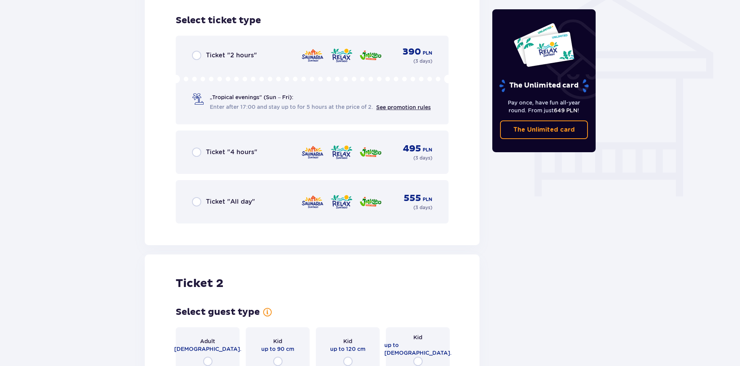
scroll to position [644, 0]
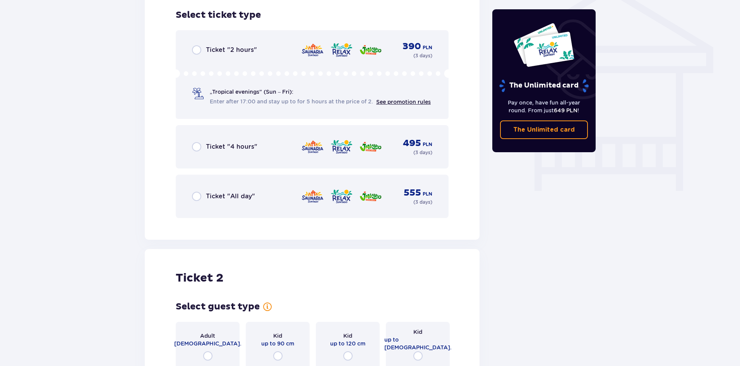
click at [195, 192] on input "radio" at bounding box center [196, 196] width 9 height 9
radio input "true"
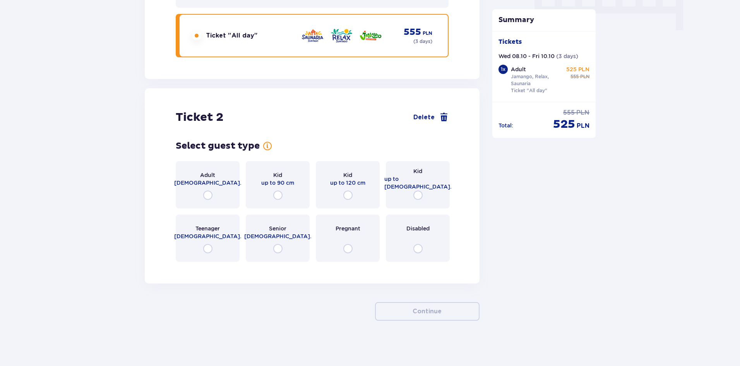
scroll to position [806, 0]
click at [204, 192] on input "radio" at bounding box center [207, 193] width 9 height 9
radio input "true"
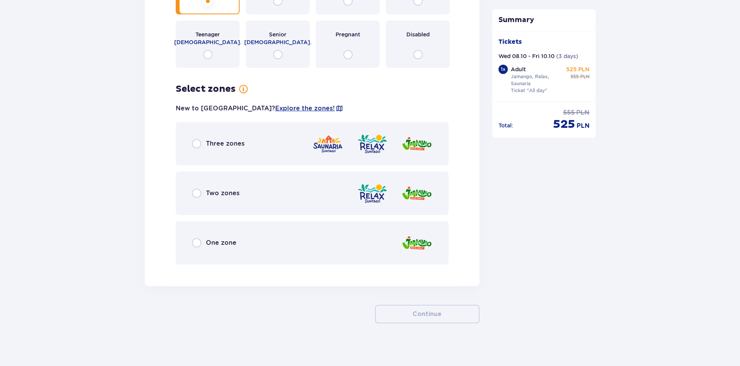
scroll to position [1002, 0]
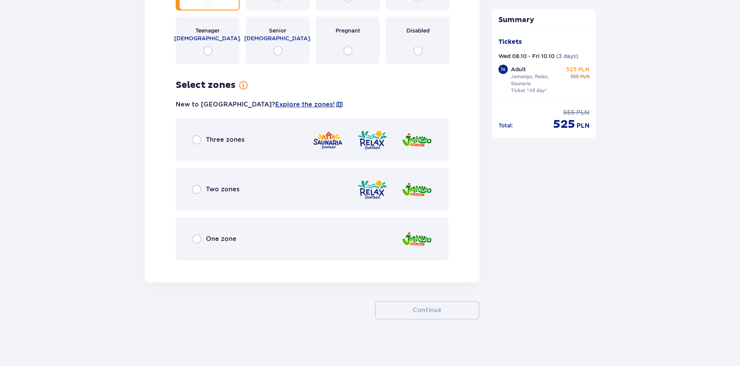
click at [197, 144] on input "radio" at bounding box center [196, 139] width 9 height 9
radio input "true"
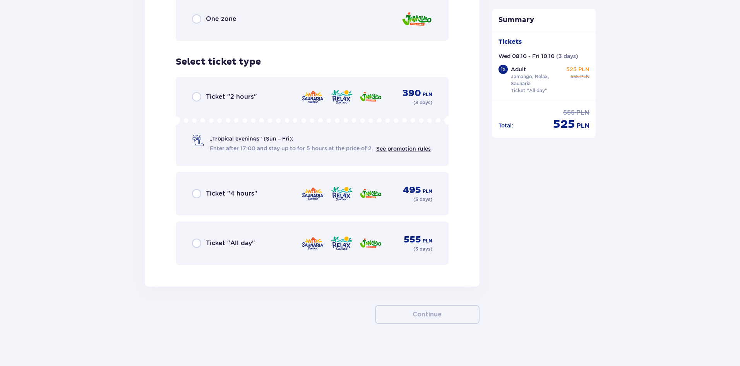
scroll to position [1226, 0]
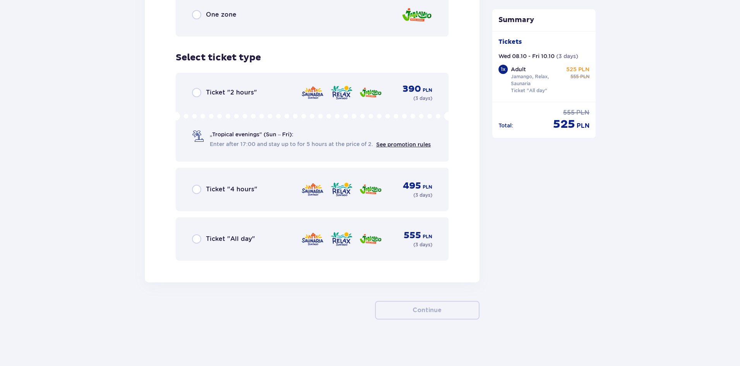
click at [202, 240] on div "Ticket "All day"" at bounding box center [223, 238] width 63 height 9
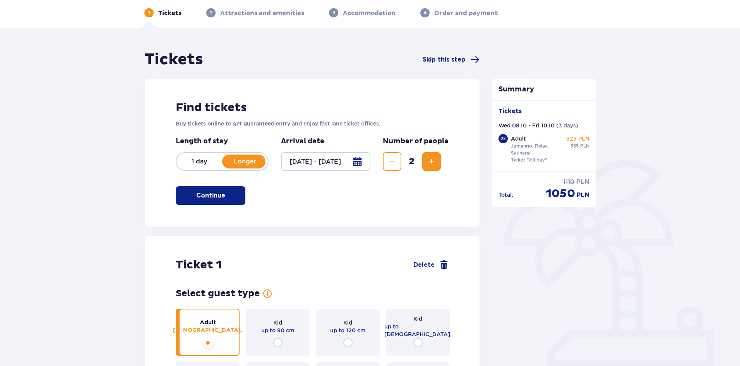
scroll to position [0, 0]
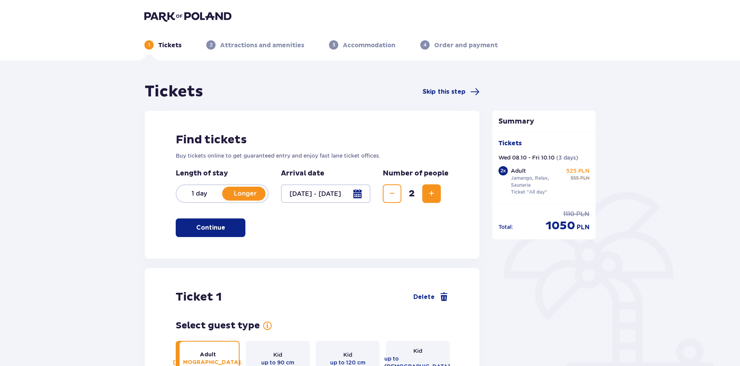
click at [196, 12] on img at bounding box center [187, 16] width 87 height 11
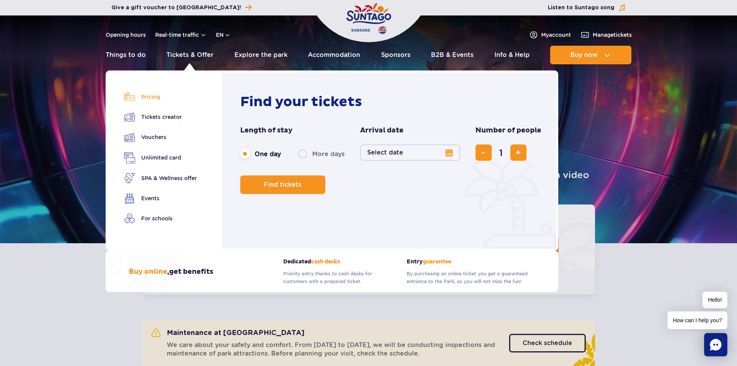
click at [153, 100] on link "Pricing" at bounding box center [160, 96] width 73 height 11
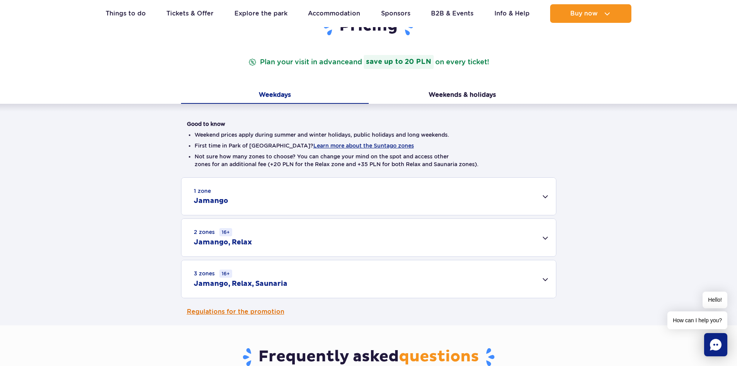
scroll to position [116, 0]
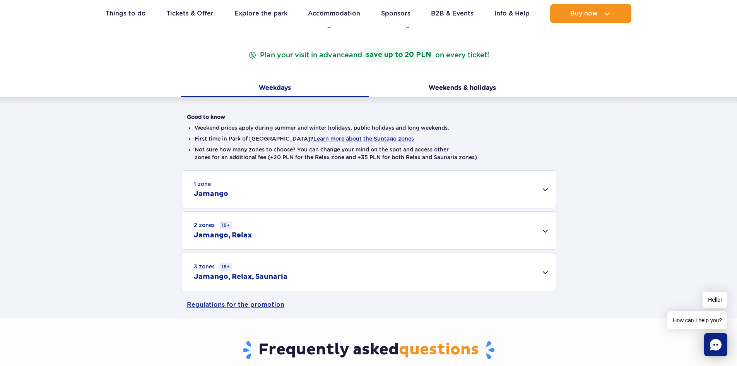
click at [355, 260] on div "3 zones 16+ Jamango, Relax, Saunaria" at bounding box center [368, 272] width 375 height 38
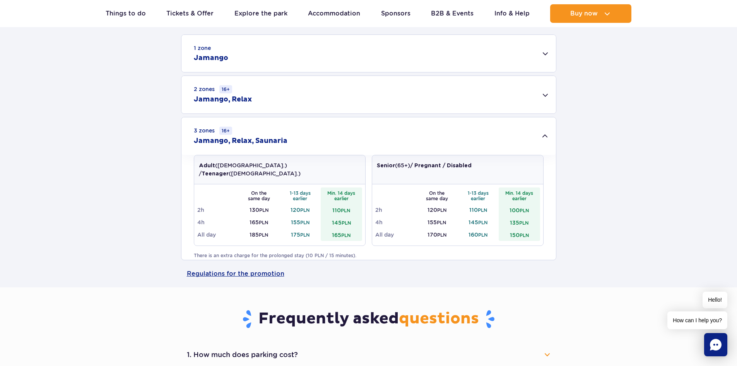
scroll to position [271, 0]
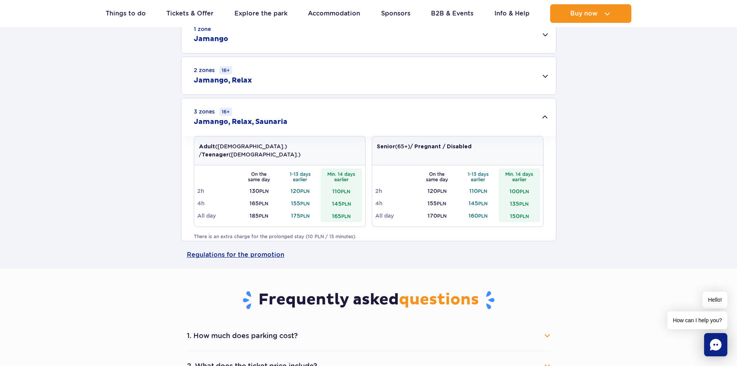
click at [298, 211] on td "175 PLN" at bounding box center [300, 215] width 41 height 12
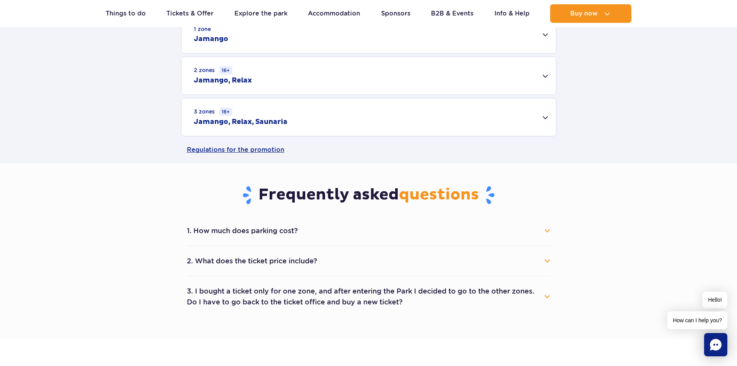
click at [279, 127] on div "3 zones 16+ Jamango, Relax, Saunaria" at bounding box center [368, 117] width 375 height 38
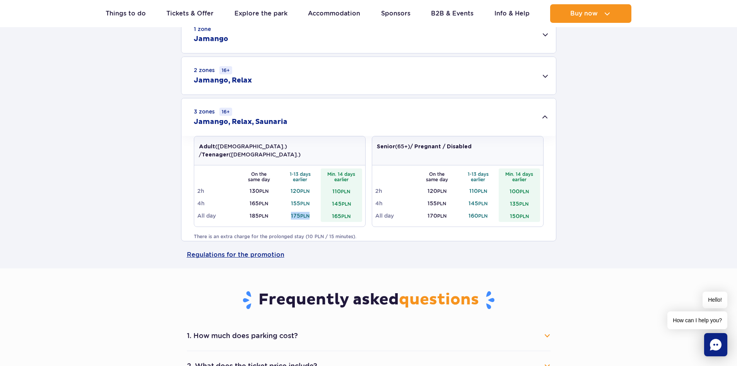
drag, startPoint x: 289, startPoint y: 207, endPoint x: 313, endPoint y: 207, distance: 23.6
click at [313, 209] on td "175 PLN" at bounding box center [300, 215] width 41 height 12
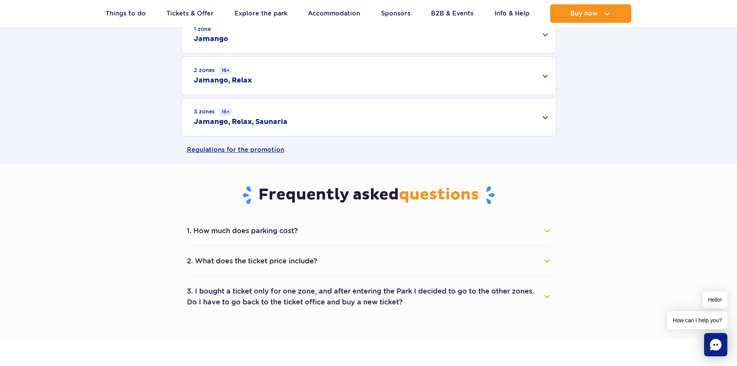
click at [366, 117] on div "3 zones 16+ Jamango, Relax, Saunaria" at bounding box center [368, 117] width 375 height 38
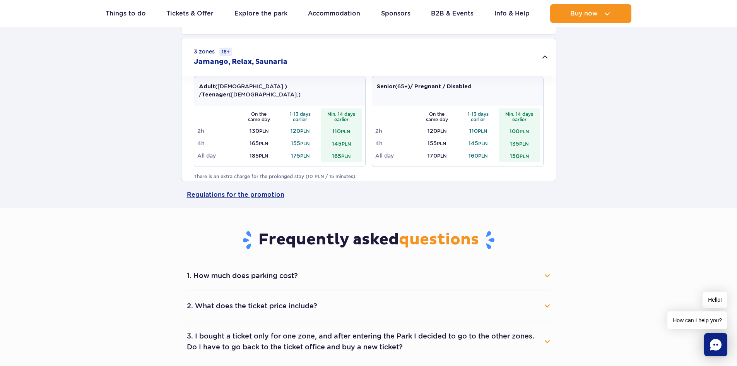
scroll to position [320, 0]
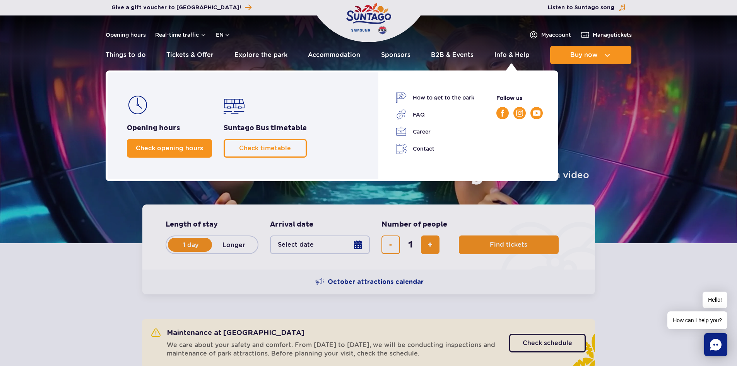
click at [139, 144] on span "Check opening hours" at bounding box center [169, 147] width 67 height 7
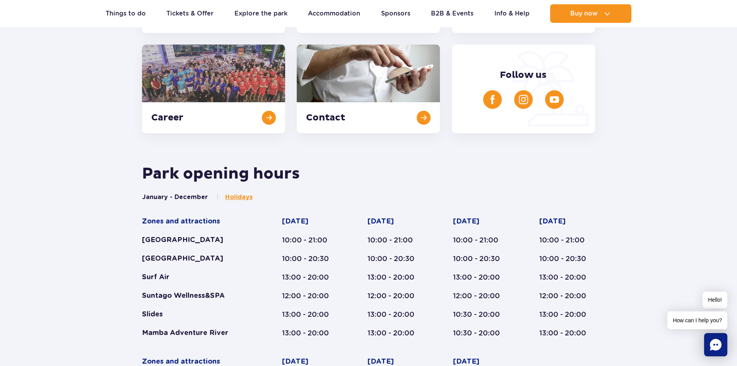
scroll to position [131, 0]
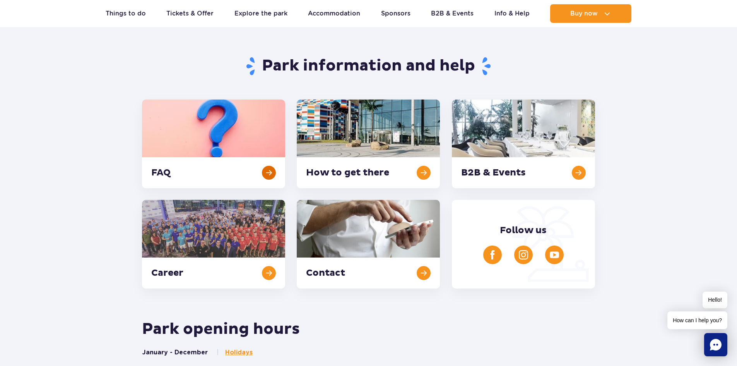
click at [256, 168] on link at bounding box center [213, 143] width 143 height 89
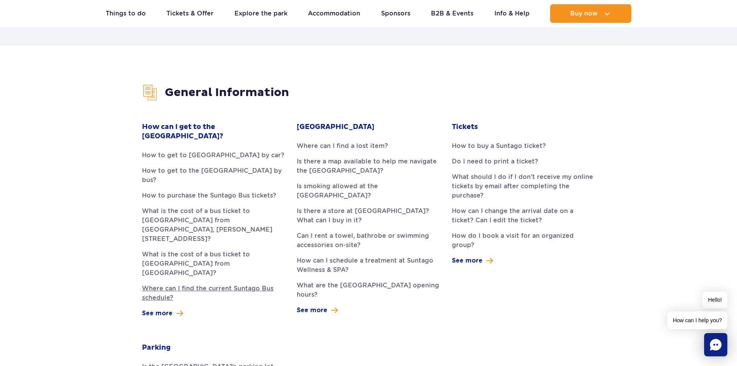
scroll to position [155, 0]
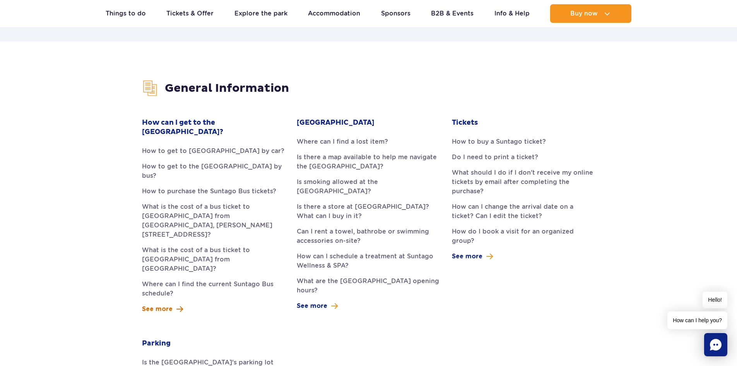
click at [161, 304] on span "See more" at bounding box center [157, 308] width 31 height 9
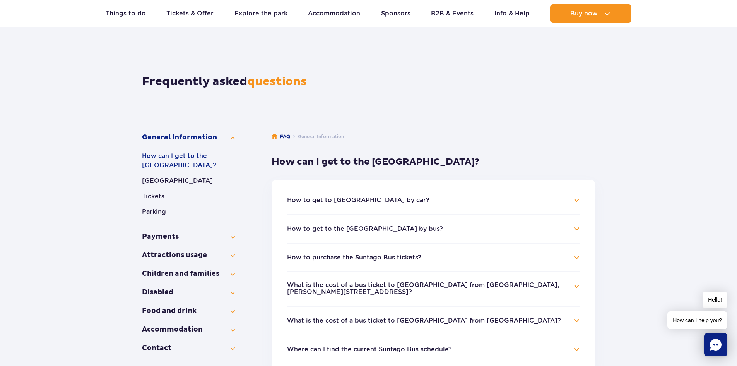
scroll to position [77, 0]
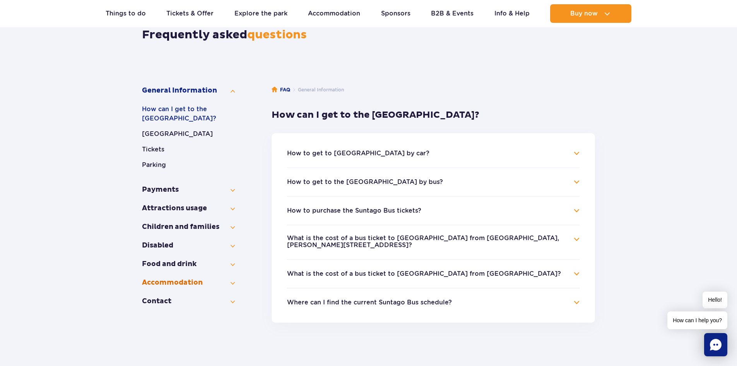
click at [233, 282] on button "Accommo­dation" at bounding box center [188, 282] width 93 height 9
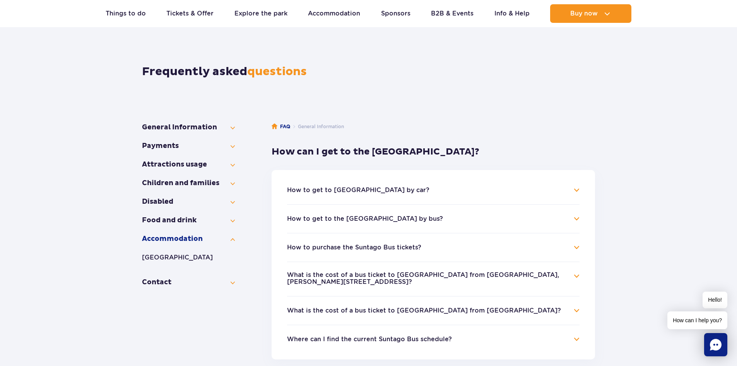
scroll to position [39, 0]
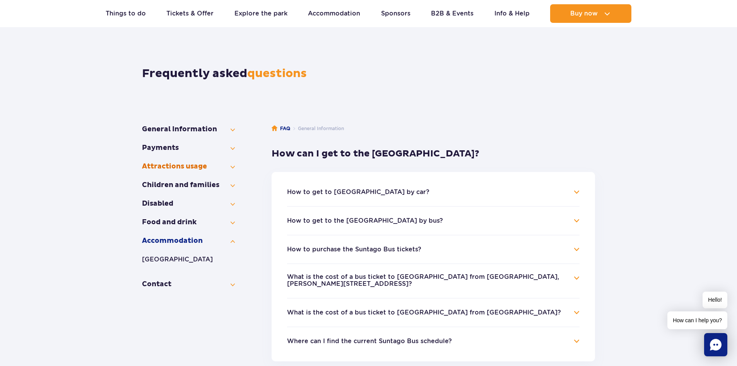
click at [229, 168] on button "Attractions usage" at bounding box center [188, 166] width 93 height 9
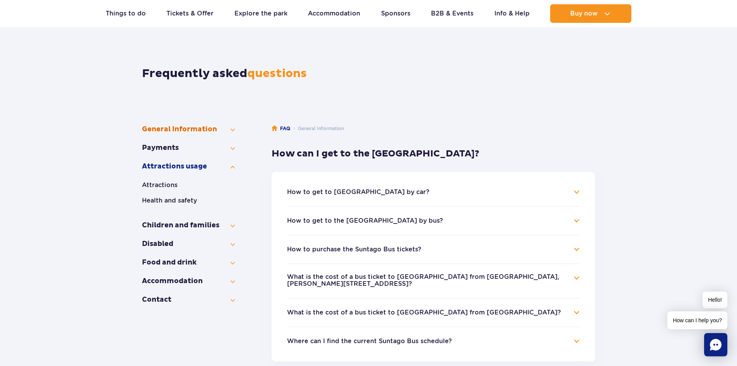
click at [227, 130] on button "General Information" at bounding box center [188, 129] width 93 height 9
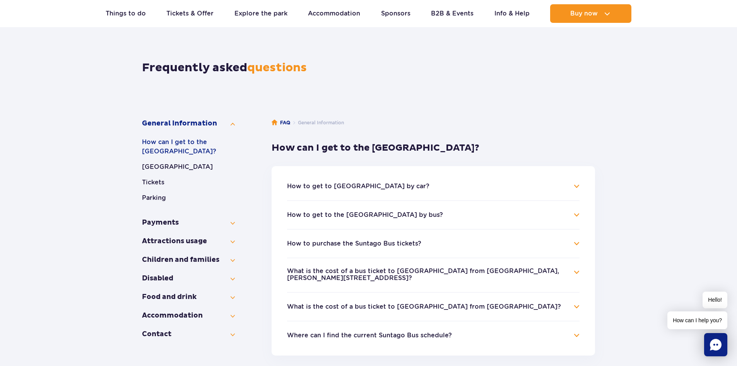
scroll to position [155, 0]
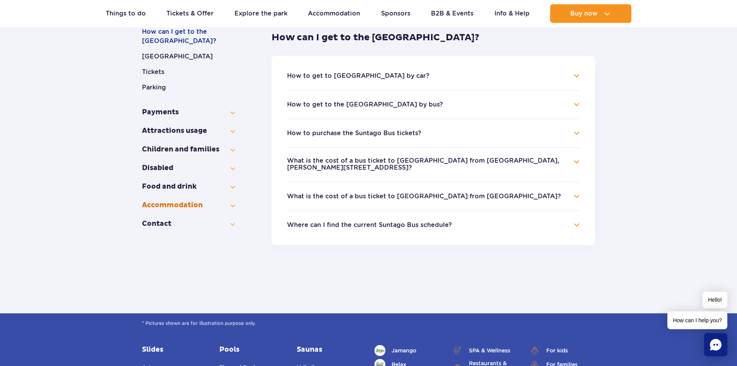
click at [229, 207] on button "Accommo­dation" at bounding box center [188, 204] width 93 height 9
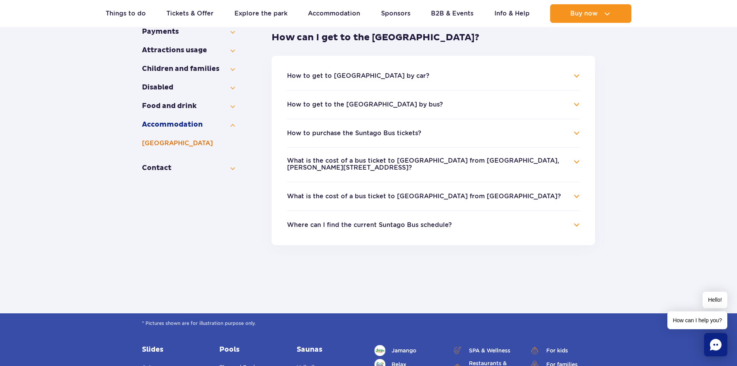
click at [181, 136] on li "Accommo­dation Suntago Village" at bounding box center [188, 137] width 93 height 34
click at [179, 140] on button "[GEOGRAPHIC_DATA]" at bounding box center [188, 143] width 93 height 9
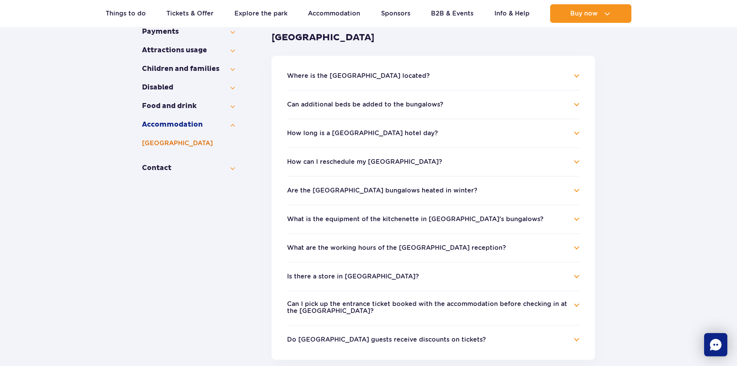
click at [187, 144] on button "[GEOGRAPHIC_DATA]" at bounding box center [188, 143] width 93 height 9
click at [574, 188] on h4 "Are the Suntago Village bungalows heated in winter?" at bounding box center [433, 190] width 293 height 9
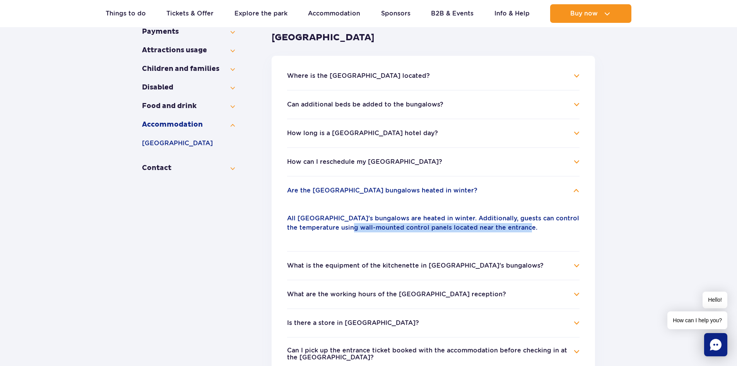
drag, startPoint x: 346, startPoint y: 229, endPoint x: 533, endPoint y: 228, distance: 187.7
click at [533, 228] on p "All Suntago Village's bungalows are heated in winter. Additionally, guests can …" at bounding box center [433, 223] width 293 height 19
click at [524, 232] on div "All Suntago Village's bungalows are heated in winter. Additionally, guests can …" at bounding box center [433, 222] width 293 height 37
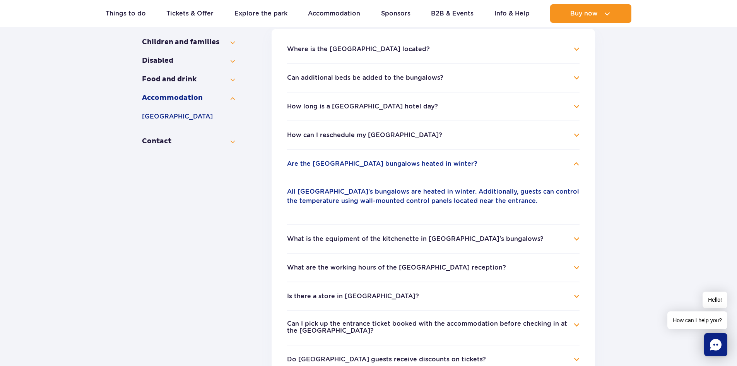
scroll to position [232, 0]
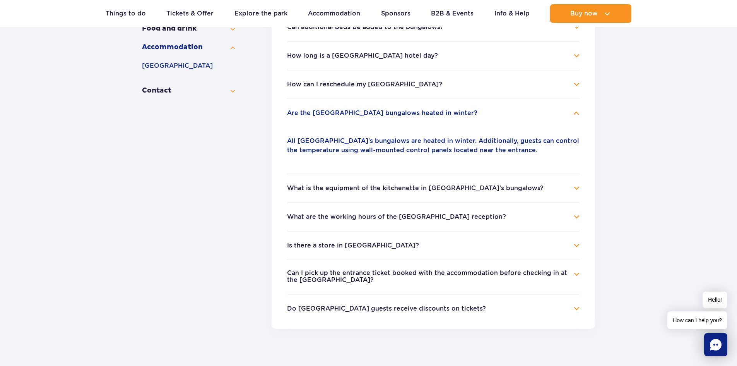
click at [546, 250] on h4 "Is there a store in Suntago Village?" at bounding box center [433, 245] width 293 height 9
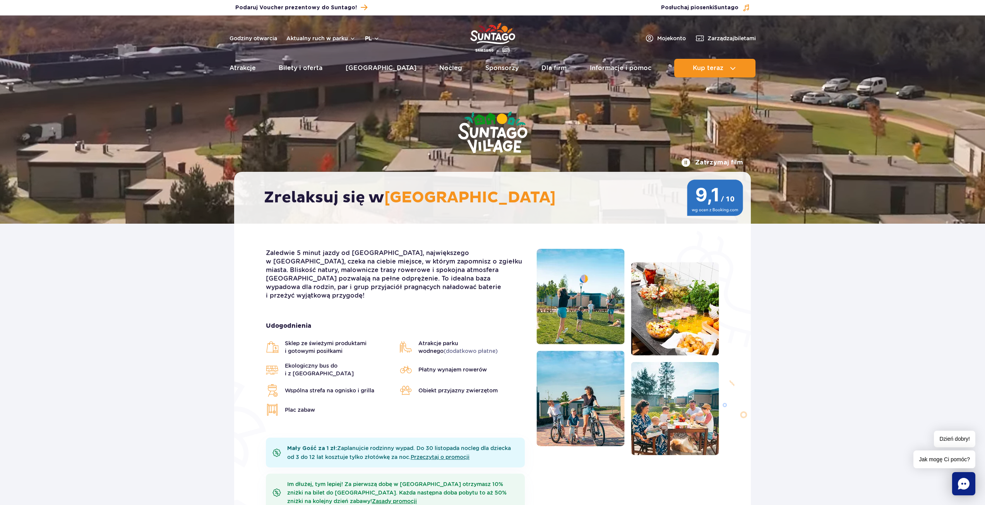
click at [370, 36] on button "pl" at bounding box center [372, 38] width 15 height 8
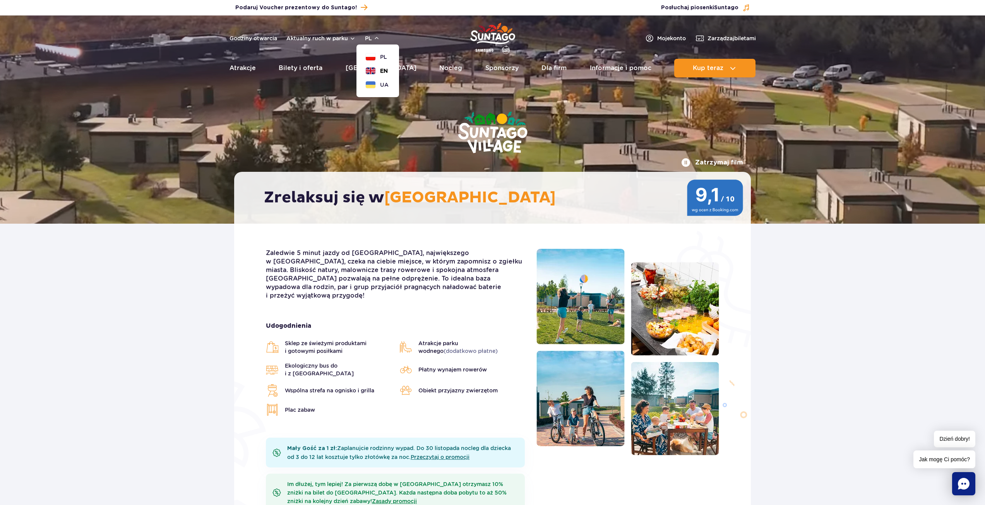
click at [377, 68] on button "EN" at bounding box center [377, 71] width 22 height 8
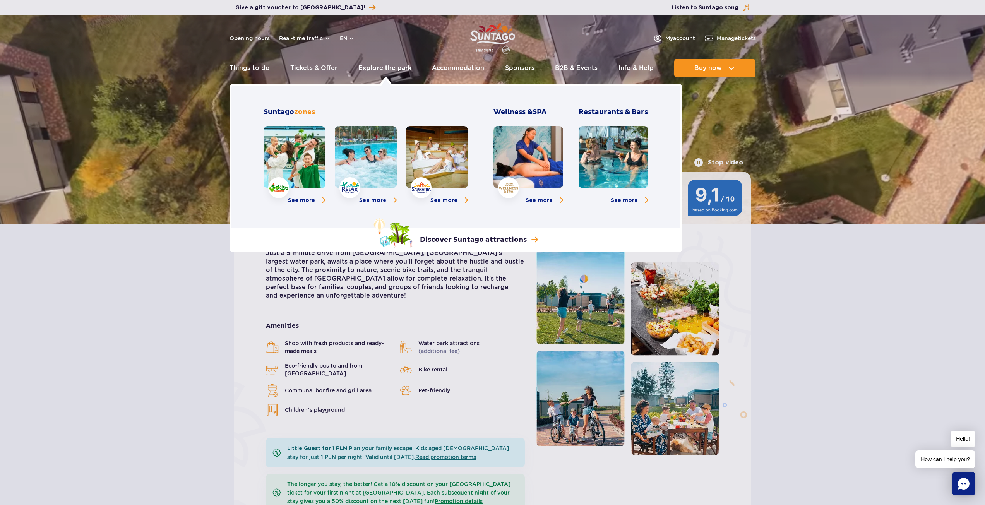
click at [392, 66] on link "Explore the park" at bounding box center [384, 68] width 53 height 19
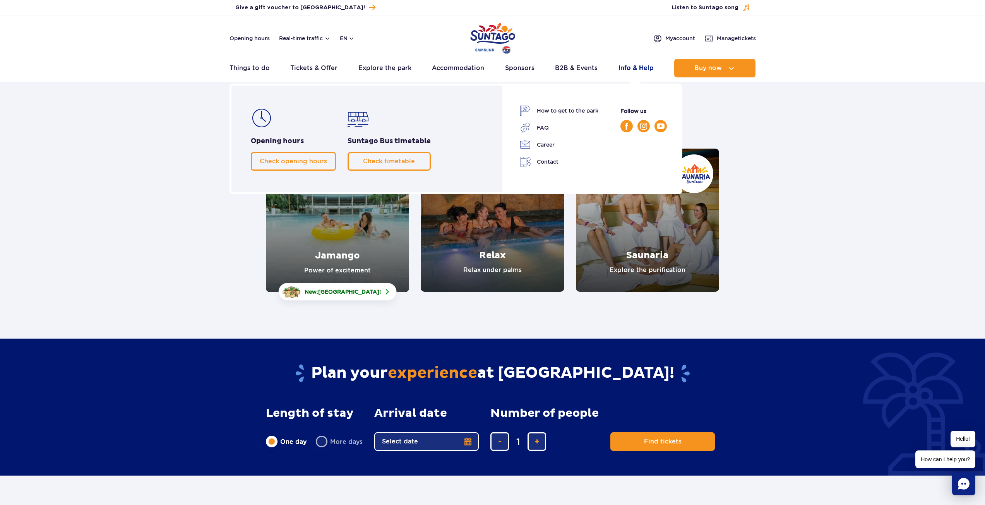
click at [639, 67] on link "Info & Help" at bounding box center [635, 68] width 35 height 19
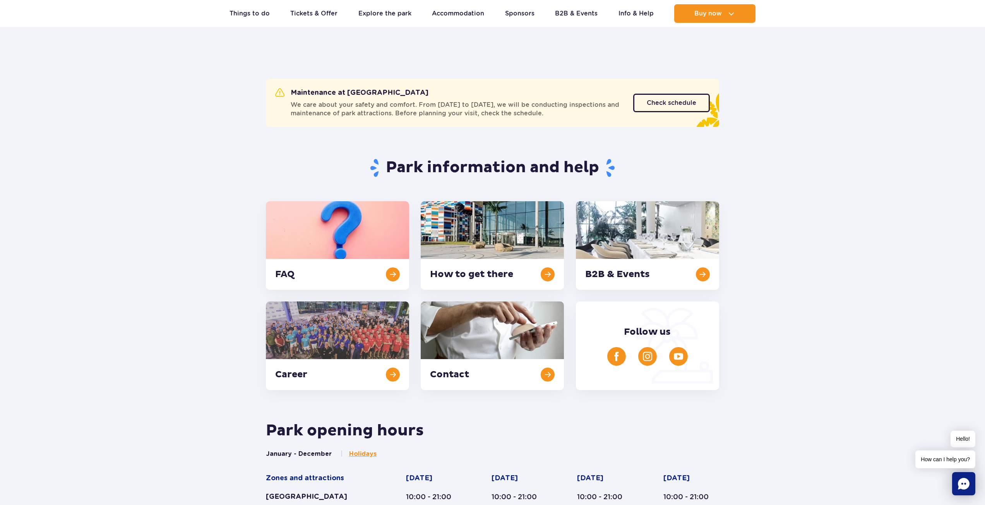
scroll to position [77, 0]
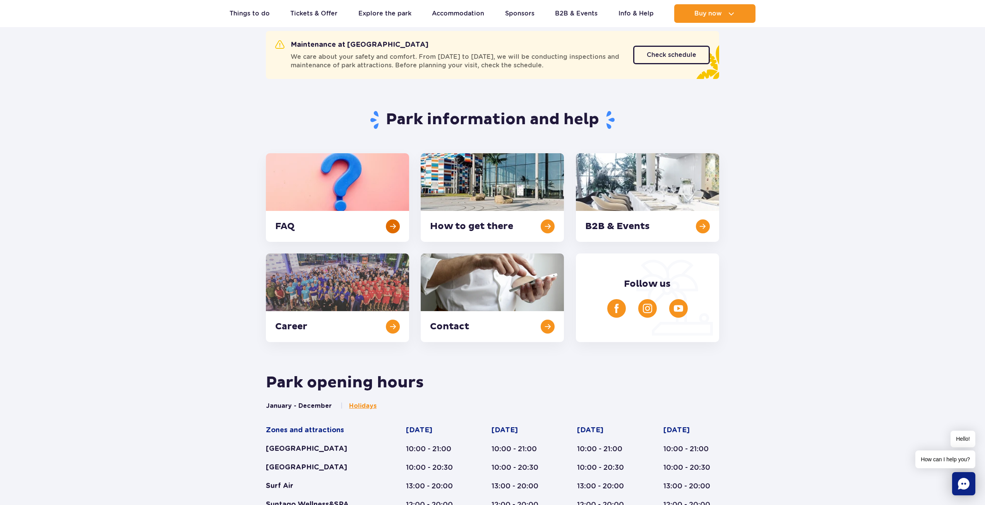
click at [384, 217] on link at bounding box center [337, 197] width 143 height 89
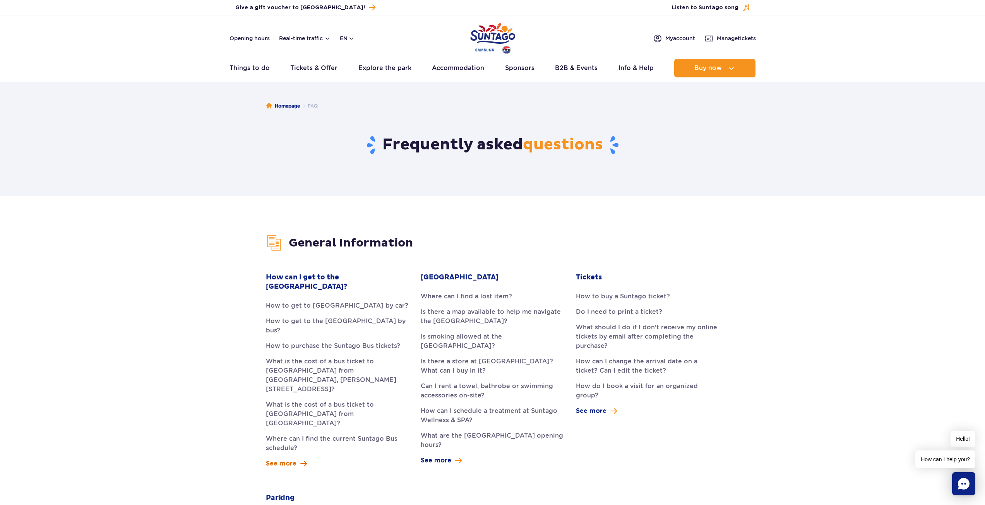
click at [296, 459] on link "See more" at bounding box center [286, 463] width 41 height 9
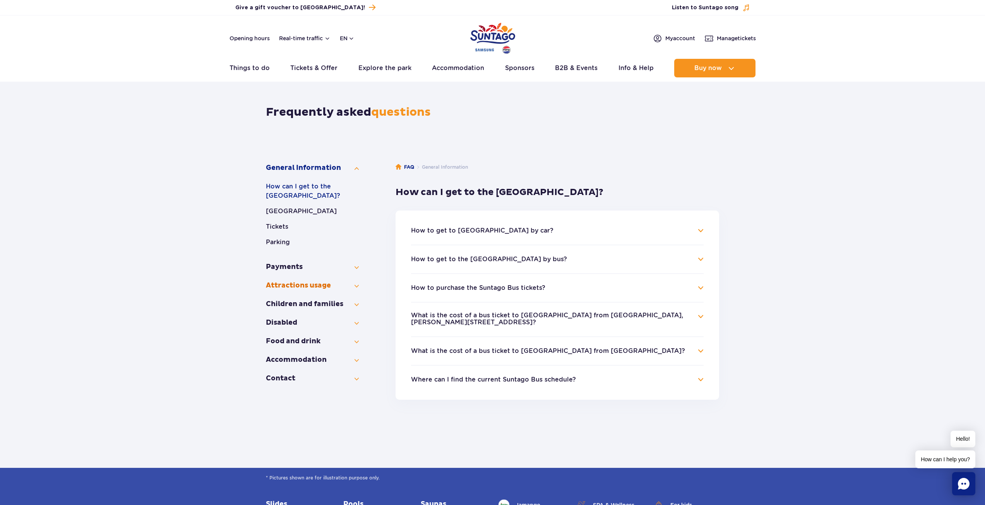
click at [356, 288] on button "Attractions usage" at bounding box center [312, 285] width 93 height 9
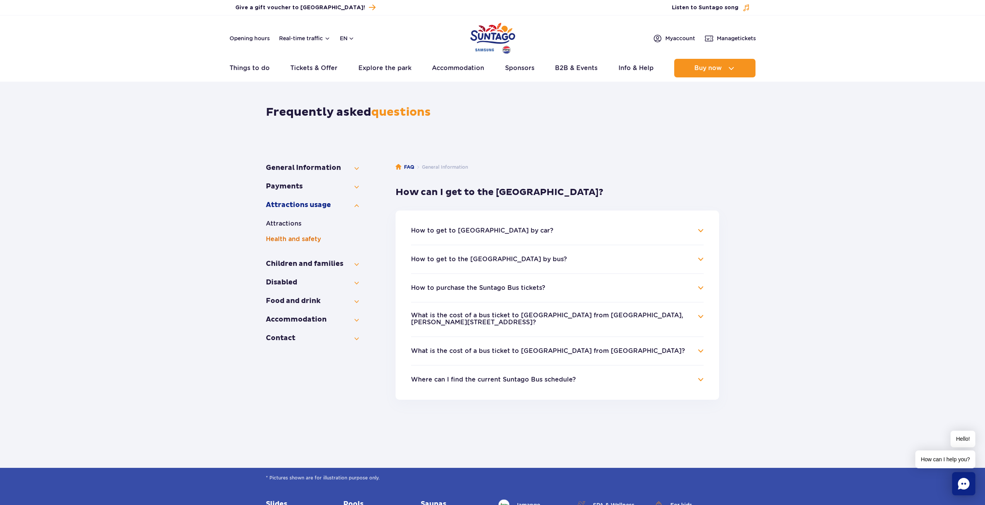
click at [291, 238] on button "Health and safety" at bounding box center [312, 238] width 93 height 9
